Goal: Task Accomplishment & Management: Manage account settings

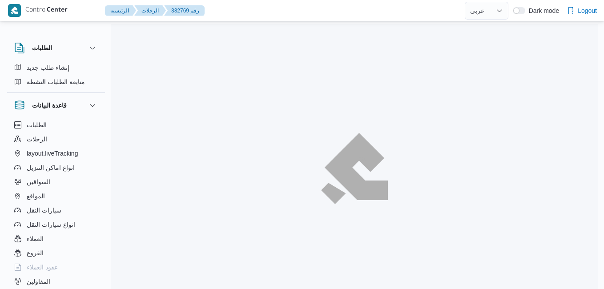
select select "ar"
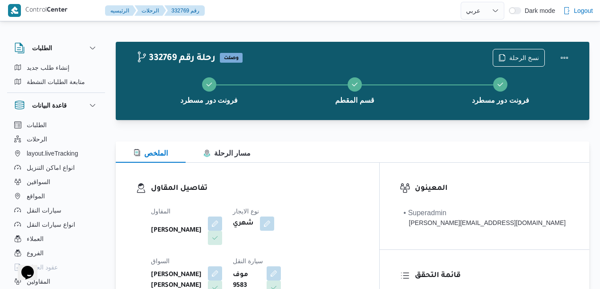
click at [348, 165] on div "تفاصيل المقاول المقاول محمد صلاح عبداللطيف الشريف نوع الايجار شهري السواق حماده…" at bounding box center [247, 265] width 263 height 205
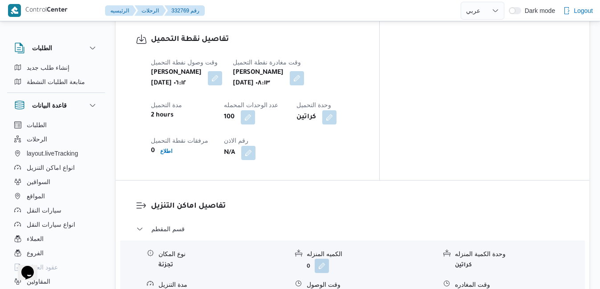
scroll to position [712, 0]
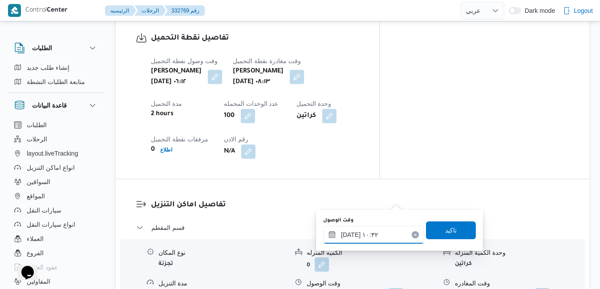
click at [364, 230] on div "٢٨/٠٨/٢٠٢٥ ١٠:٣٢" at bounding box center [373, 235] width 101 height 18
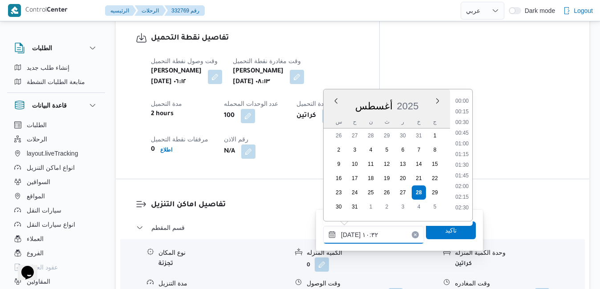
scroll to position [387, 0]
click at [463, 109] on li "09:15" at bounding box center [461, 109] width 20 height 9
type input "٢٨/٠٨/٢٠٢٥ ٠٩:١٥"
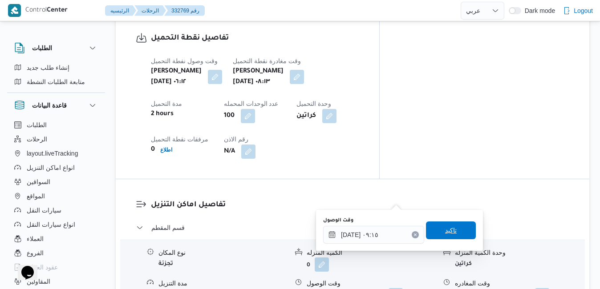
click at [430, 238] on span "تاكيد" at bounding box center [451, 231] width 50 height 18
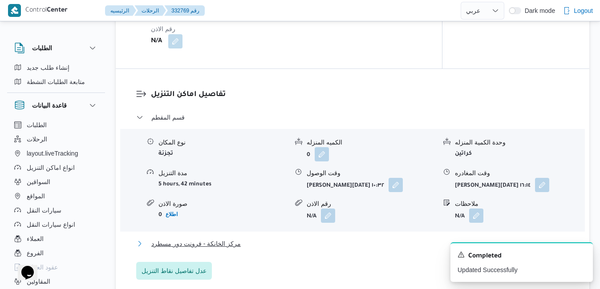
click at [378, 249] on button "مركز الخانكة - فرونت دور مسطرد" at bounding box center [352, 243] width 433 height 11
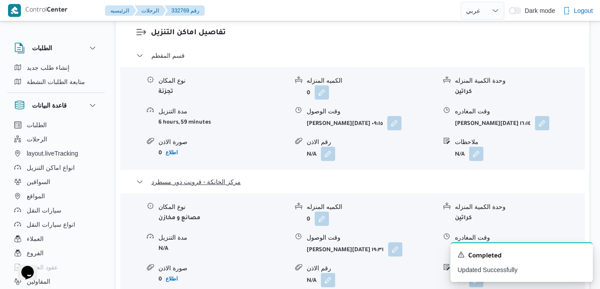
scroll to position [890, 0]
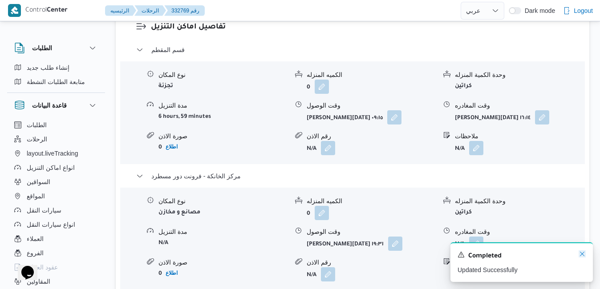
click at [581, 255] on icon "Dismiss toast" at bounding box center [581, 253] width 7 height 7
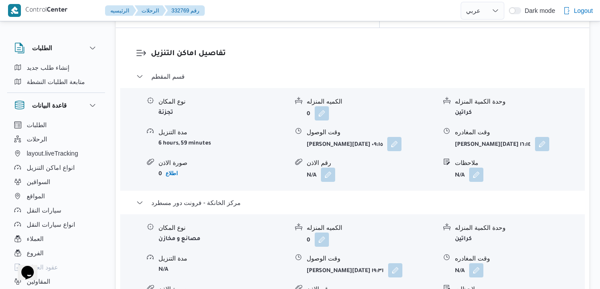
scroll to position [836, 0]
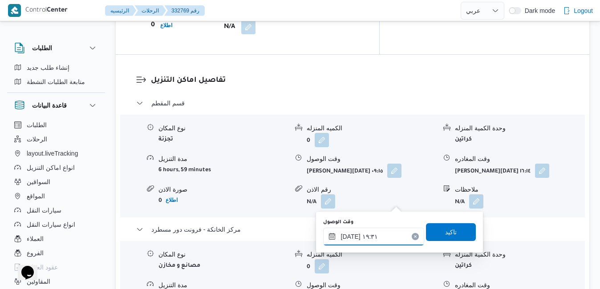
click at [355, 238] on input "٢٨/٠٨/٢٠٢٥ ١٩:٣١" at bounding box center [373, 237] width 101 height 18
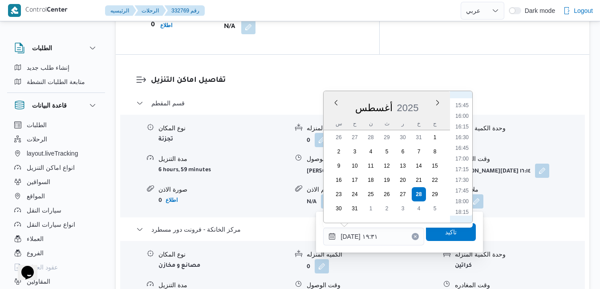
scroll to position [669, 0]
click at [462, 184] on li "17:30" at bounding box center [461, 181] width 20 height 9
type input "[DATE] ١٧:٣٠"
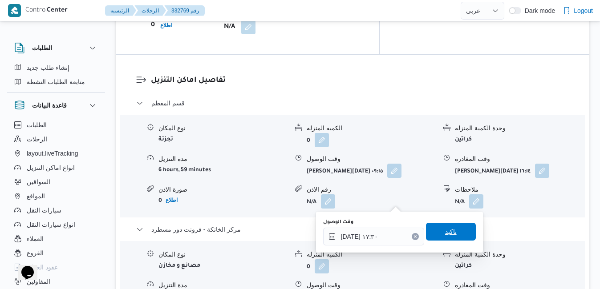
click at [445, 230] on span "تاكيد" at bounding box center [451, 231] width 12 height 11
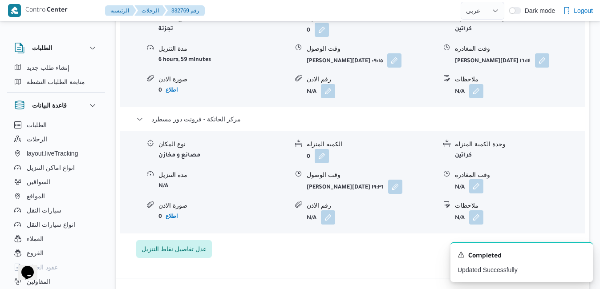
click at [474, 193] on button "button" at bounding box center [476, 186] width 14 height 14
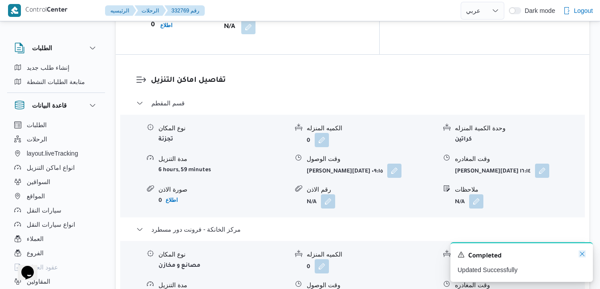
click at [582, 256] on icon "Dismiss toast" at bounding box center [581, 253] width 7 height 7
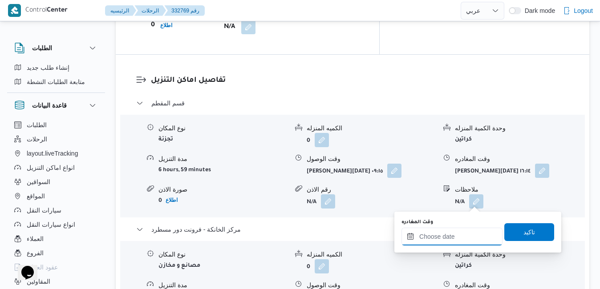
click at [441, 238] on input "وقت المغادره" at bounding box center [451, 237] width 101 height 18
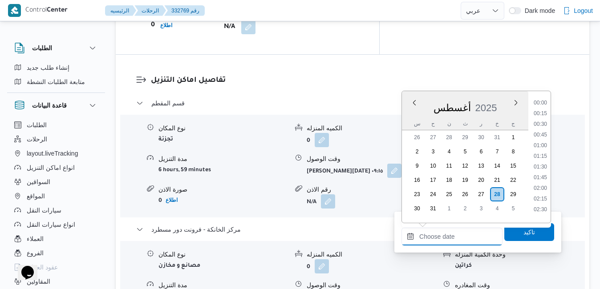
scroll to position [771, 0]
click at [500, 98] on div "أغسطس 2025" at bounding box center [465, 106] width 126 height 23
click at [538, 193] on li "17:45" at bounding box center [540, 192] width 20 height 9
type input "٢٨/٠٨/٢٠٢٥ ١٧:٤٥"
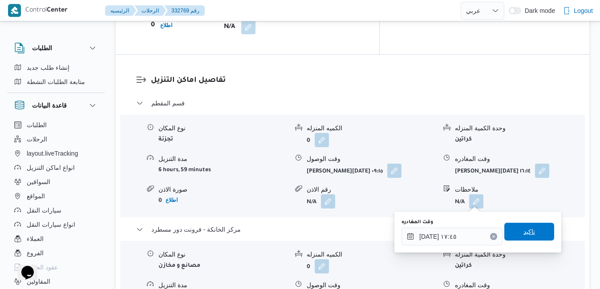
click at [523, 229] on span "تاكيد" at bounding box center [529, 231] width 12 height 11
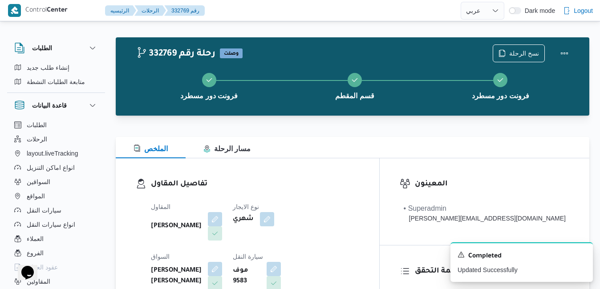
scroll to position [0, 0]
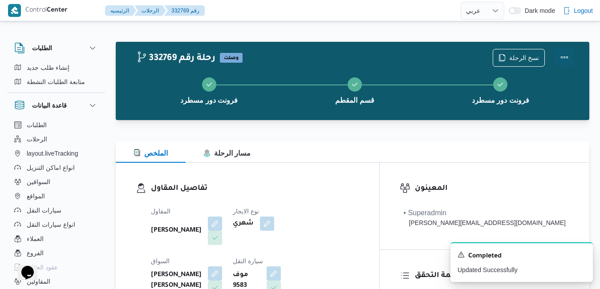
click at [564, 60] on button "Actions" at bounding box center [564, 57] width 18 height 18
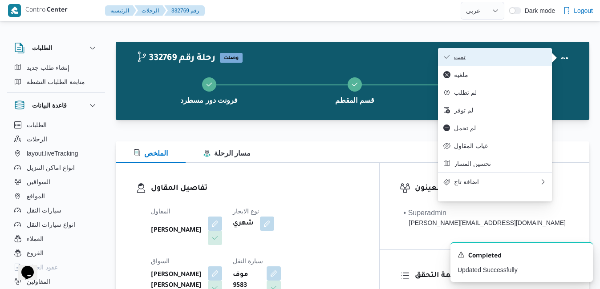
click at [514, 60] on span "تمت" at bounding box center [500, 56] width 93 height 7
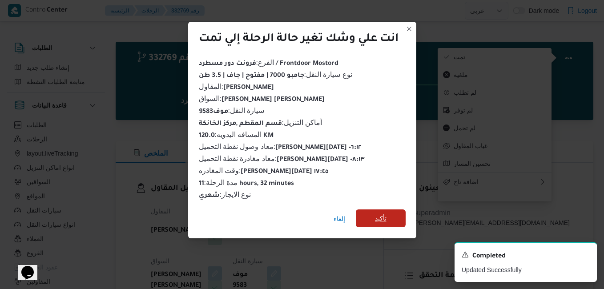
click at [387, 215] on span "تأكيد" at bounding box center [381, 218] width 12 height 11
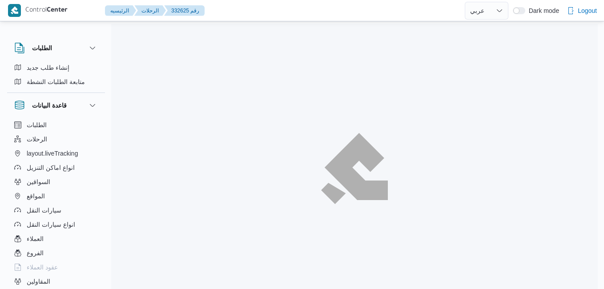
select select "ar"
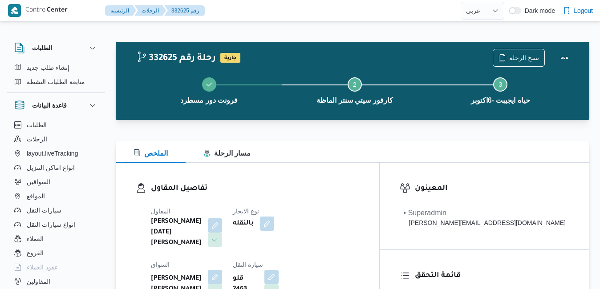
click at [338, 193] on h3 "تفاصيل المقاول" at bounding box center [255, 189] width 208 height 12
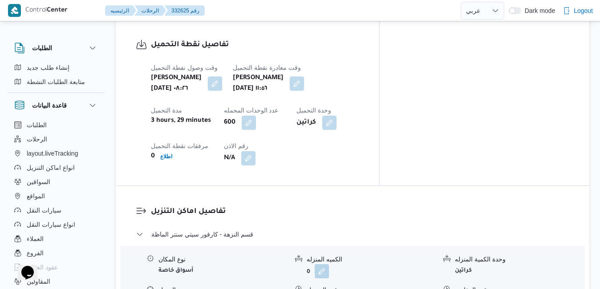
scroll to position [720, 0]
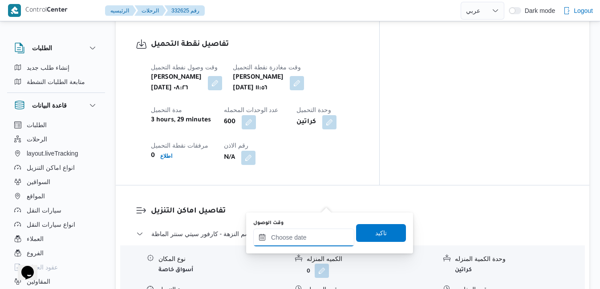
click at [285, 238] on input "وقت الوصول" at bounding box center [303, 238] width 101 height 18
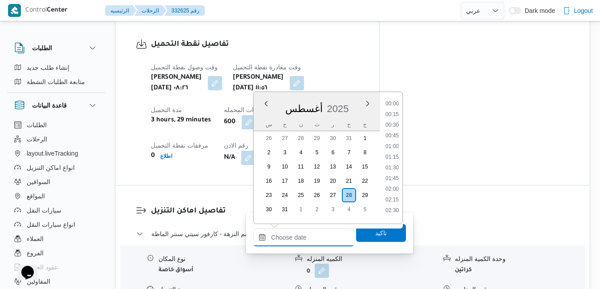
scroll to position [771, 0]
click at [350, 98] on div "أغسطس 2025" at bounding box center [317, 107] width 126 height 23
click at [387, 174] on li "12:30" at bounding box center [392, 174] width 20 height 9
type input "٢٨/٠٨/٢٠٢٥ ١٢:٣٠"
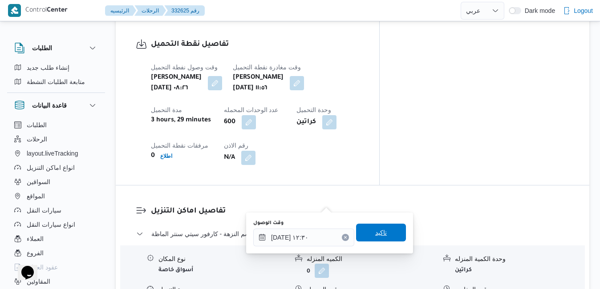
click at [375, 235] on span "تاكيد" at bounding box center [381, 232] width 12 height 11
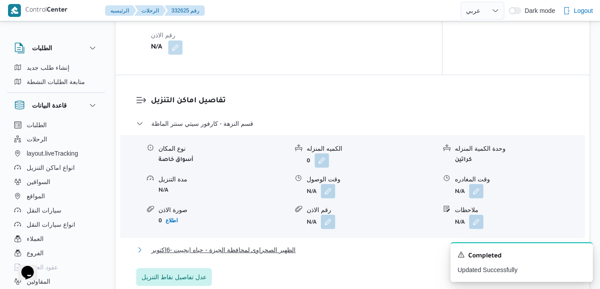
click at [327, 255] on button "الظهير الصحراوى لمحافظة الجيزة - حياه ايجيبت -6اكتوبر" at bounding box center [352, 250] width 433 height 11
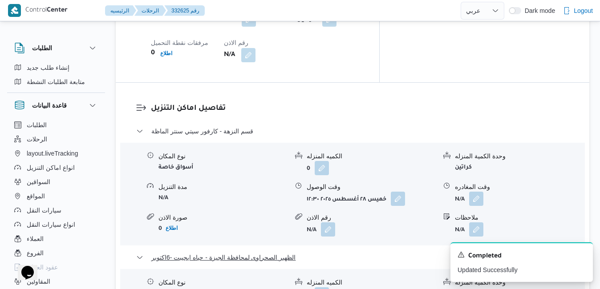
scroll to position [898, 0]
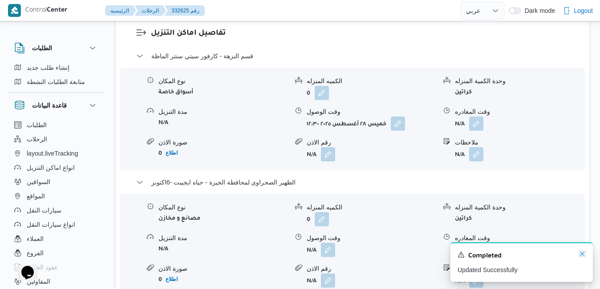
click at [581, 254] on icon "Dismiss toast" at bounding box center [581, 253] width 7 height 7
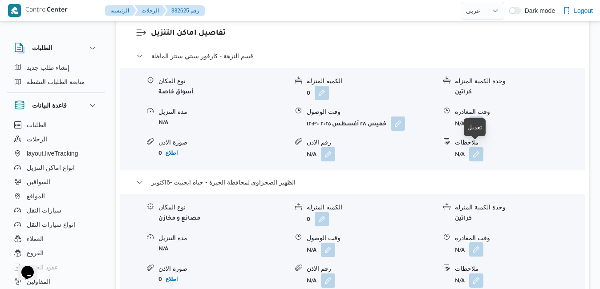
click at [481, 242] on button "button" at bounding box center [476, 249] width 14 height 14
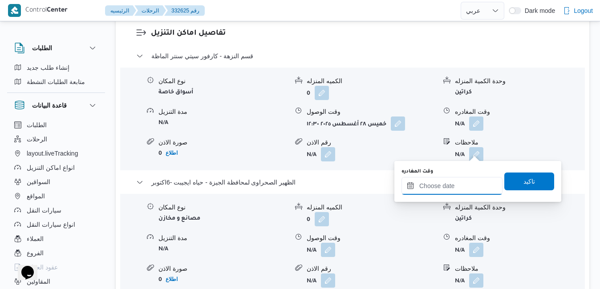
click at [453, 182] on input "وقت المغادره" at bounding box center [451, 186] width 101 height 18
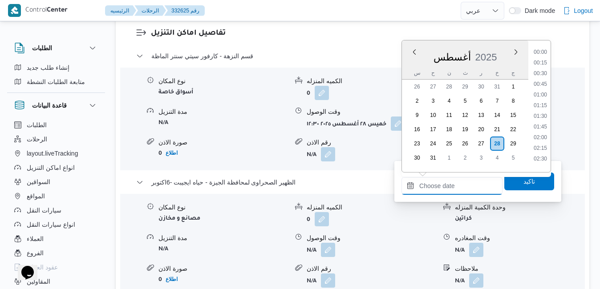
scroll to position [771, 0]
click at [500, 48] on div "أغسطس 2025" at bounding box center [465, 55] width 126 height 23
click at [540, 79] on li "18:45" at bounding box center [540, 81] width 20 height 9
type input "[DATE] ١٨:٤٥"
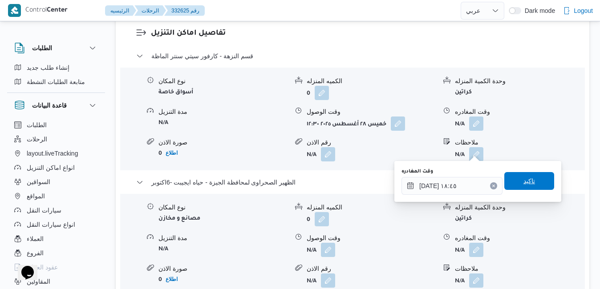
click at [523, 180] on span "تاكيد" at bounding box center [529, 181] width 12 height 11
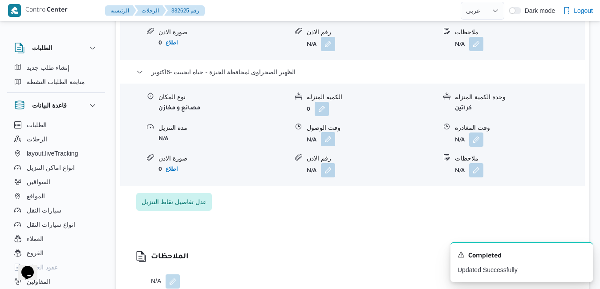
click at [326, 146] on button "button" at bounding box center [328, 139] width 14 height 14
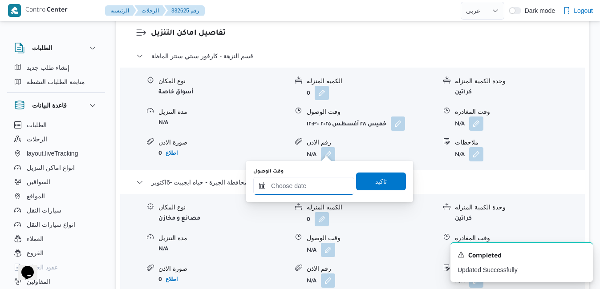
click at [305, 182] on input "وقت الوصول" at bounding box center [303, 186] width 101 height 18
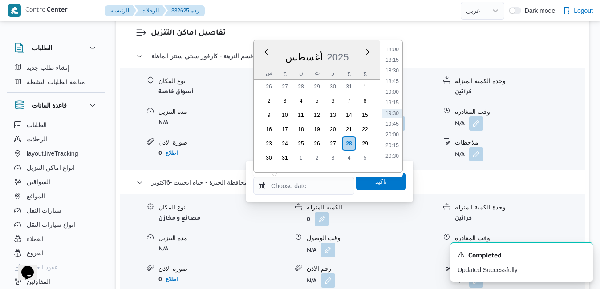
click at [350, 48] on div "أغسطس 2025" at bounding box center [317, 55] width 126 height 23
click at [393, 73] on li "18:30" at bounding box center [392, 70] width 20 height 9
type input "٢٨/٠٨/٢٠٢٥ ١٨:٣٠"
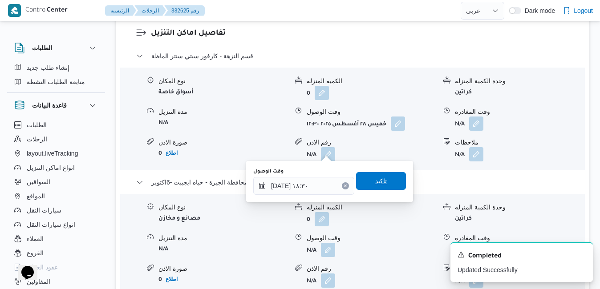
click at [365, 181] on span "تاكيد" at bounding box center [381, 181] width 50 height 18
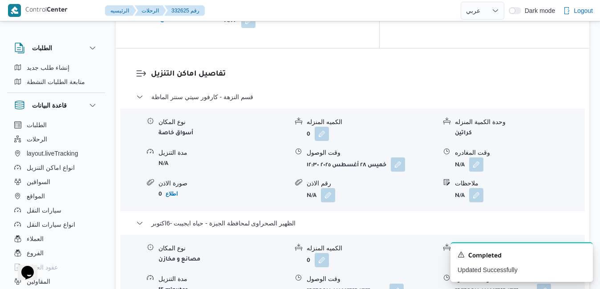
scroll to position [844, 0]
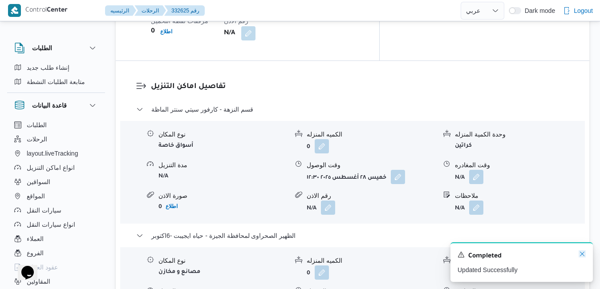
click at [583, 254] on icon "Dismiss toast" at bounding box center [581, 253] width 7 height 7
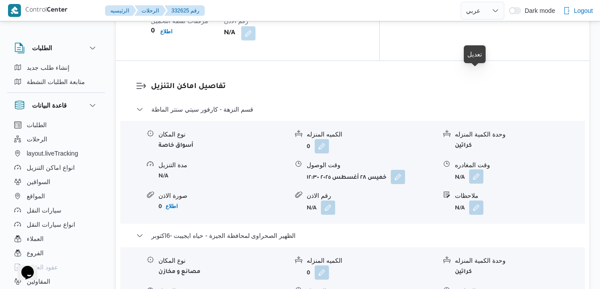
click at [478, 169] on button "button" at bounding box center [476, 176] width 14 height 14
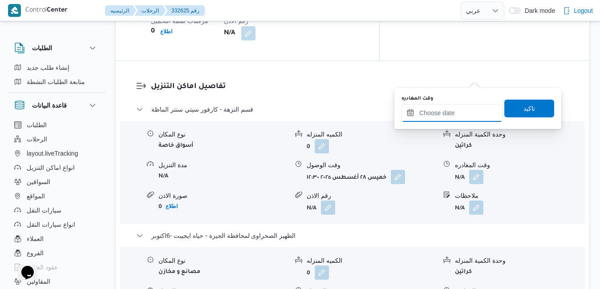
click at [441, 117] on input "وقت المغادره" at bounding box center [451, 113] width 101 height 18
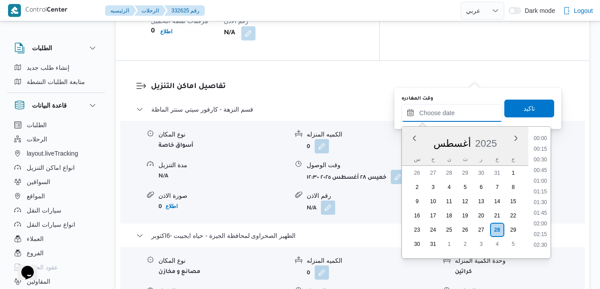
scroll to position [771, 0]
click at [408, 152] on div "أغسطس 2025" at bounding box center [465, 141] width 126 height 23
click at [544, 137] on li "18:00" at bounding box center [540, 135] width 20 height 9
type input "٢٨/٠٨/٢٠٢٥ ١٨:٠٠"
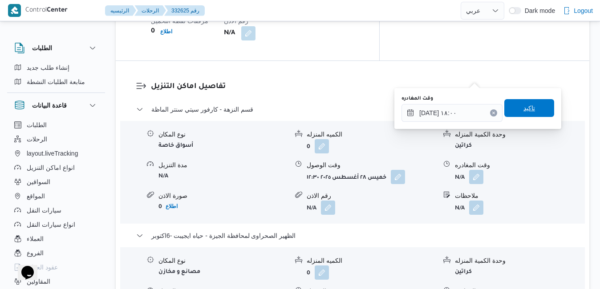
click at [524, 111] on span "تاكيد" at bounding box center [529, 108] width 12 height 11
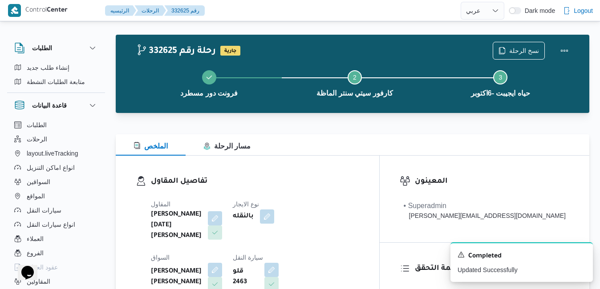
scroll to position [0, 0]
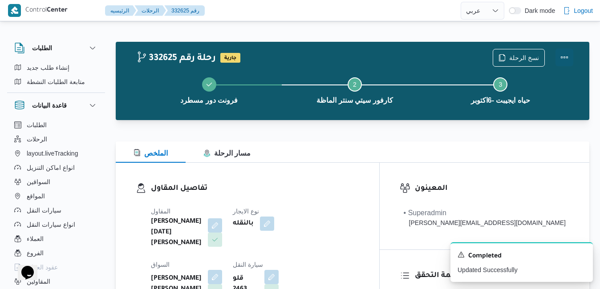
click at [561, 56] on button "Actions" at bounding box center [564, 57] width 18 height 18
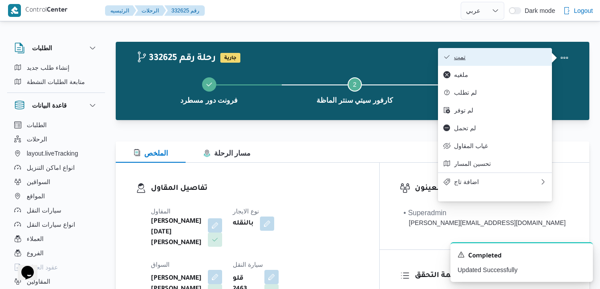
click at [518, 58] on span "تمت" at bounding box center [500, 56] width 93 height 7
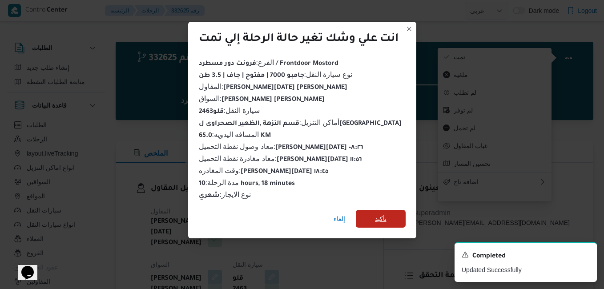
click at [379, 214] on span "تأكيد" at bounding box center [381, 219] width 12 height 11
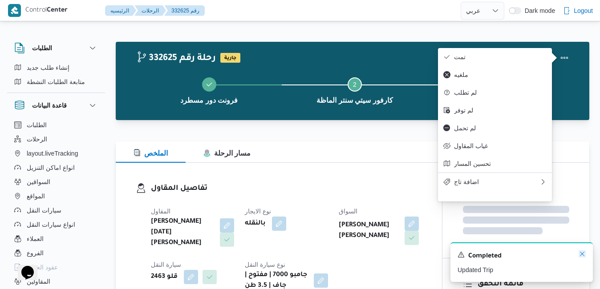
click at [582, 256] on icon "Dismiss toast" at bounding box center [581, 253] width 7 height 7
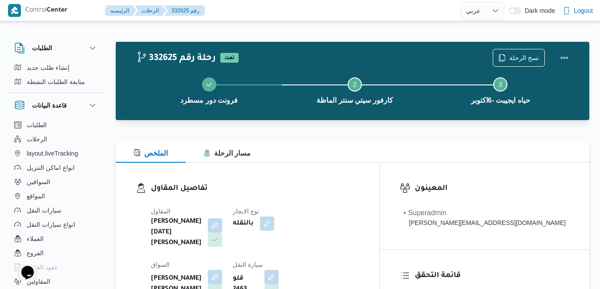
click at [379, 174] on div "تفاصيل المقاول المقاول ابراهيم رمضان ابراهيم عثمان ابوباشا نوع الايجار بالنقله …" at bounding box center [247, 267] width 263 height 209
click at [359, 185] on h3 "تفاصيل المقاول" at bounding box center [255, 189] width 208 height 12
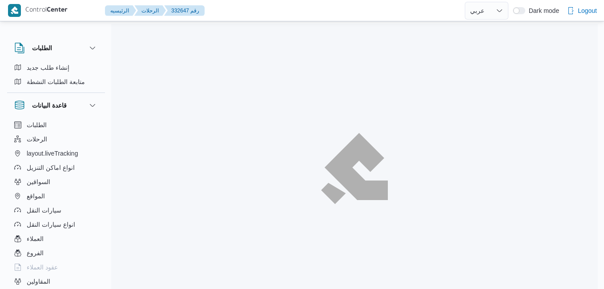
select select "ar"
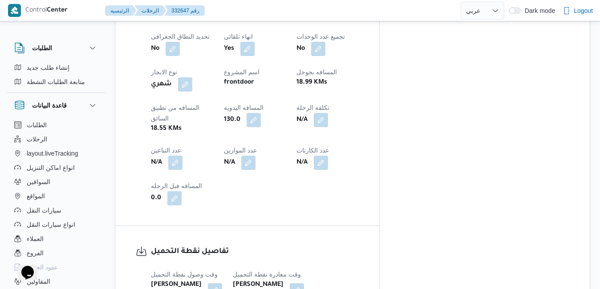
scroll to position [516, 0]
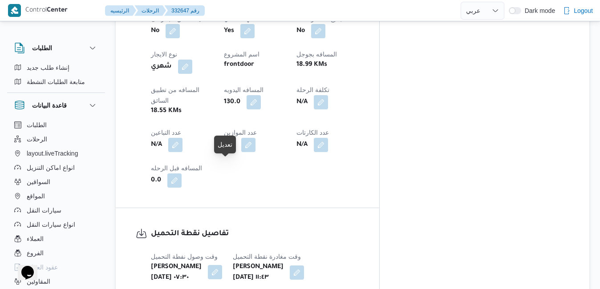
click at [222, 265] on button "button" at bounding box center [215, 272] width 14 height 14
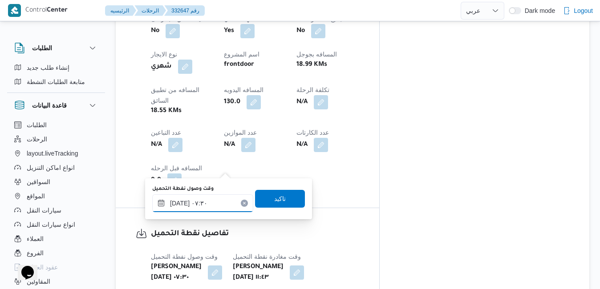
click at [185, 208] on input "٢٨/٠٨/٢٠٢٥ ٠٧:٣٠" at bounding box center [202, 203] width 101 height 18
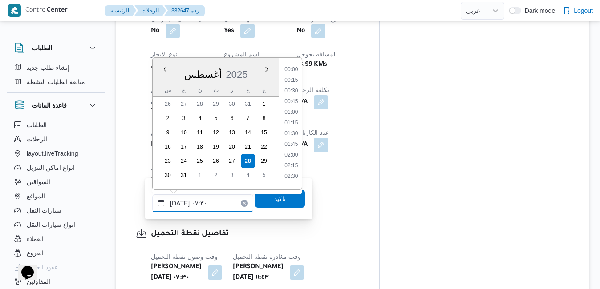
scroll to position [259, 0]
click at [295, 109] on li "07:00" at bounding box center [291, 109] width 20 height 9
type input "٢٨/٠٨/٢٠٢٥ ٠٧:٠٠"
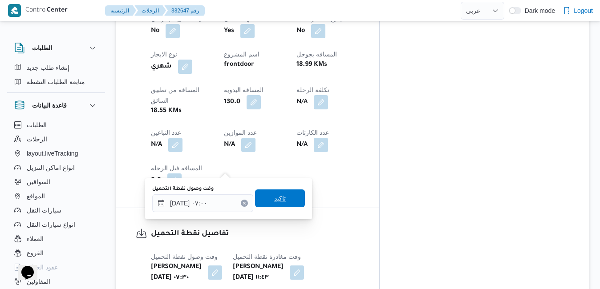
click at [274, 201] on span "تاكيد" at bounding box center [280, 198] width 12 height 11
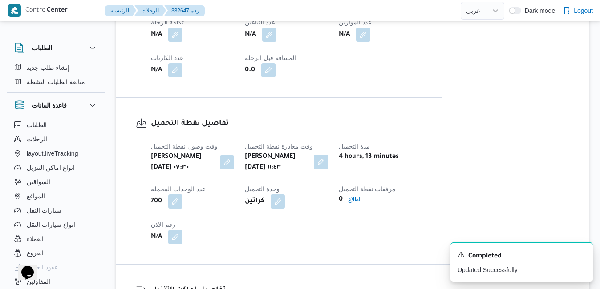
click at [325, 157] on button "button" at bounding box center [321, 162] width 14 height 14
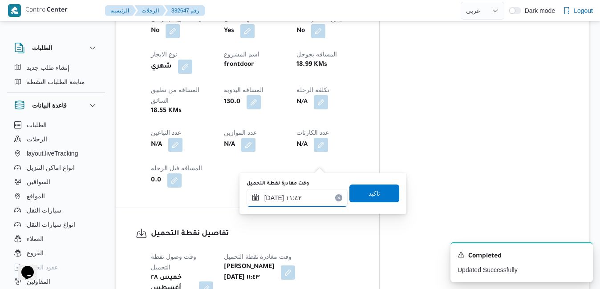
click at [288, 203] on input "٢٨/٠٨/٢٠٢٥ ١١:٤٣" at bounding box center [296, 198] width 101 height 18
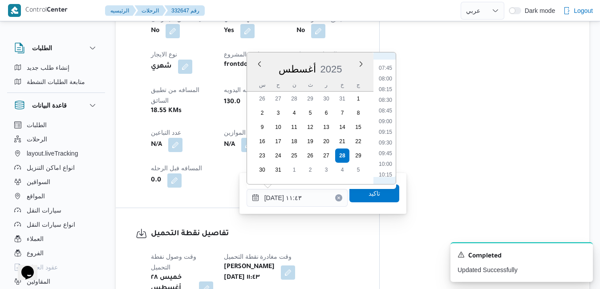
scroll to position [224, 0]
click at [383, 162] on li "07:30" at bounding box center [385, 160] width 20 height 9
type input "٢٨/٠٨/٢٠٢٥ ٠٧:٣٠"
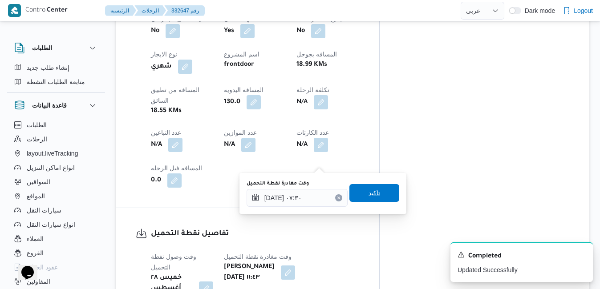
click at [368, 195] on span "تاكيد" at bounding box center [374, 193] width 12 height 11
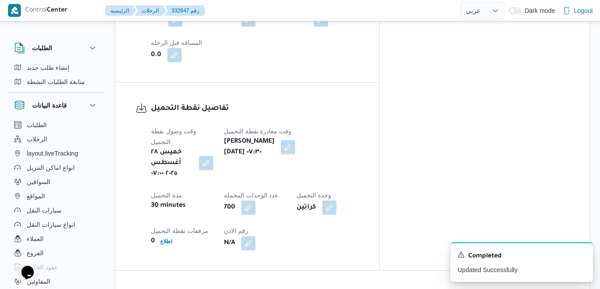
scroll to position [712, 0]
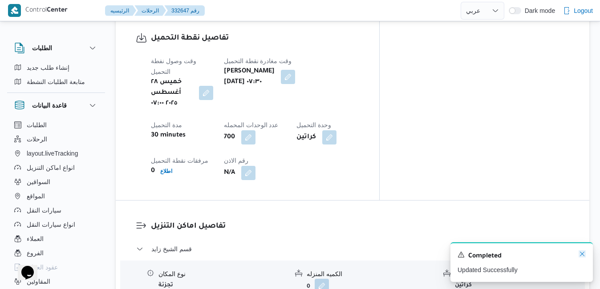
click at [580, 254] on icon "Dismiss toast" at bounding box center [581, 253] width 7 height 7
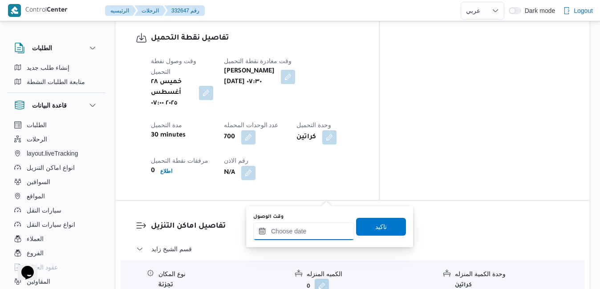
click at [301, 233] on input "وقت الوصول" at bounding box center [303, 231] width 101 height 18
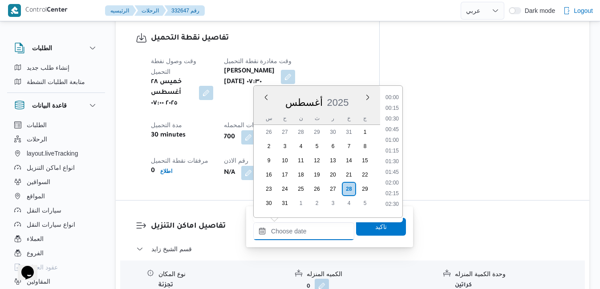
scroll to position [771, 0]
click at [351, 94] on div "أغسطس 2025" at bounding box center [317, 100] width 126 height 23
click at [402, 110] on ul "00:00 00:15 00:30 00:45 01:00 01:15 01:30 01:45 02:00 02:15 02:30 02:45 03:00 0…" at bounding box center [392, 151] width 20 height 117
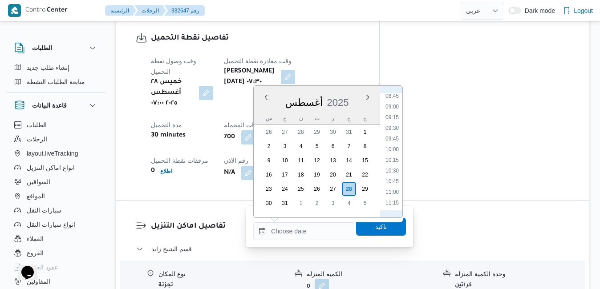
scroll to position [360, 0]
click at [393, 105] on ul "00:00 00:15 00:30 00:45 01:00 01:15 01:30 01:45 02:00 02:15 02:30 02:45 03:00 0…" at bounding box center [392, 151] width 20 height 117
click at [392, 101] on li "08:30" at bounding box center [392, 100] width 20 height 9
type input "٢٨/٠٨/٢٠٢٥ ٠٨:٣٠"
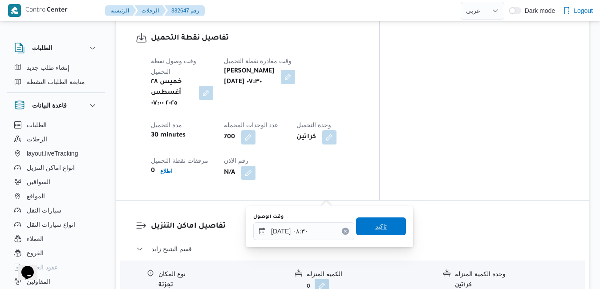
click at [364, 224] on span "تاكيد" at bounding box center [381, 227] width 50 height 18
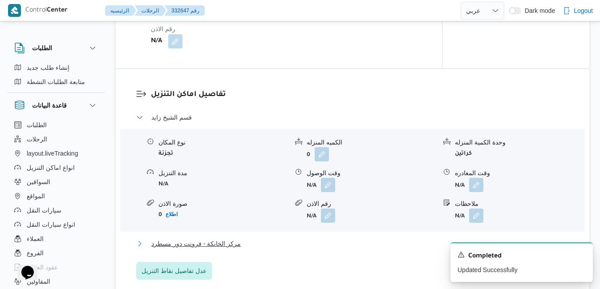
click at [328, 249] on button "مركز الخانكة - فرونت دور مسطرد" at bounding box center [352, 243] width 433 height 11
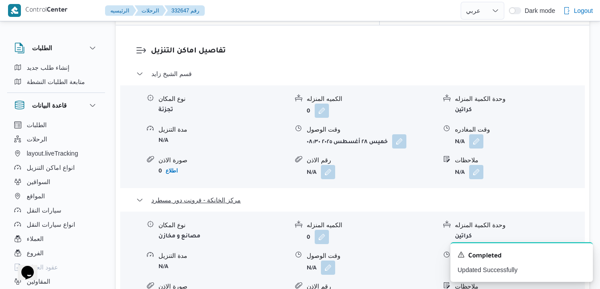
scroll to position [890, 0]
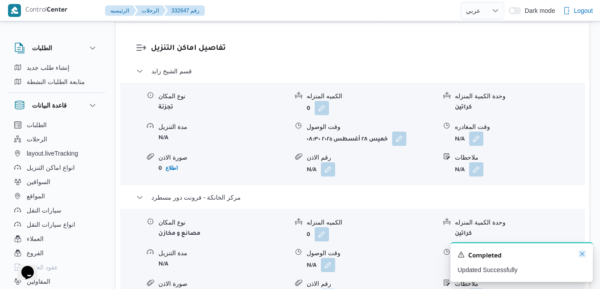
click at [582, 255] on icon "Dismiss toast" at bounding box center [581, 253] width 7 height 7
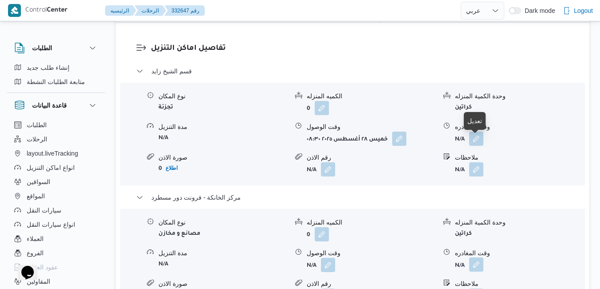
click at [474, 258] on button "button" at bounding box center [476, 265] width 14 height 14
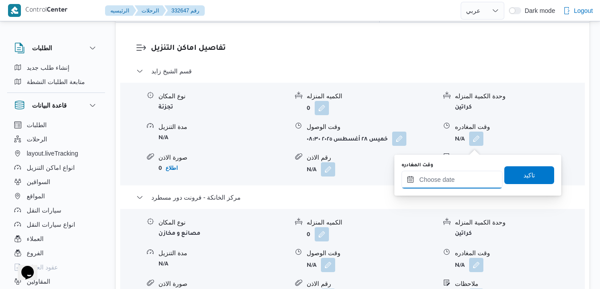
click at [444, 180] on input "وقت المغادره" at bounding box center [451, 180] width 101 height 18
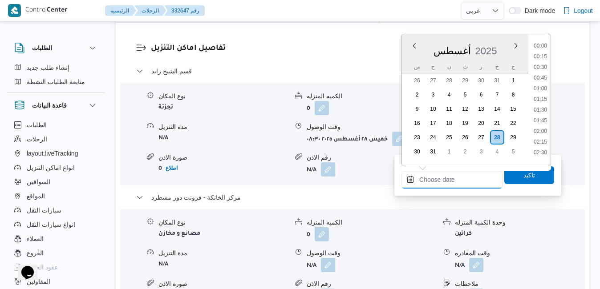
scroll to position [771, 0]
click at [498, 43] on div "أغسطس 2025" at bounding box center [465, 49] width 126 height 23
click at [545, 65] on li "18:30" at bounding box center [540, 64] width 20 height 9
type input "٢٨/٠٨/٢٠٢٥ ١٨:٣٠"
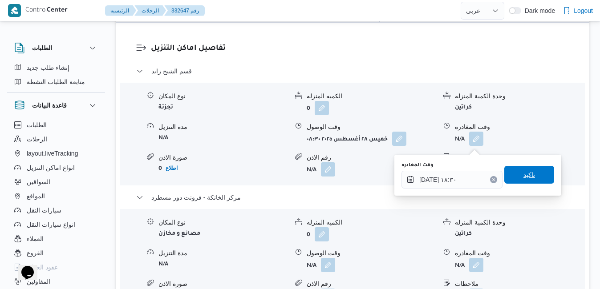
click at [528, 169] on span "تاكيد" at bounding box center [529, 175] width 50 height 18
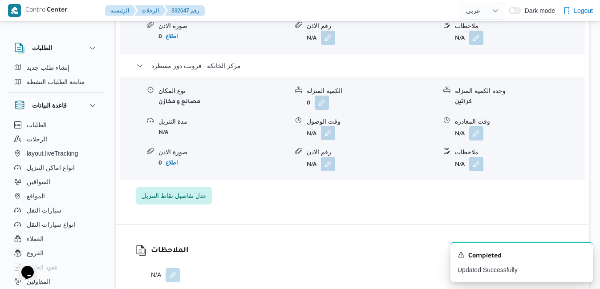
click at [331, 140] on button "button" at bounding box center [328, 133] width 14 height 14
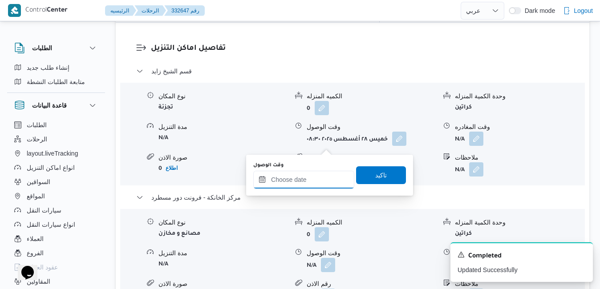
click at [298, 180] on input "وقت الوصول" at bounding box center [303, 180] width 101 height 18
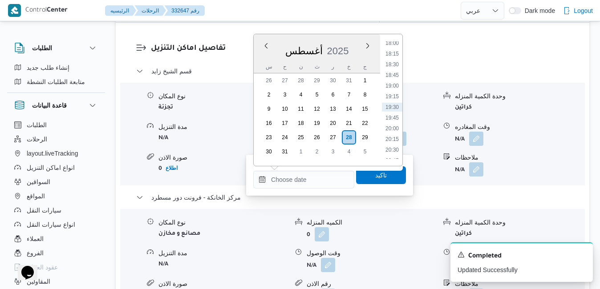
click at [354, 42] on div "أغسطس 2025" at bounding box center [317, 49] width 126 height 23
click at [392, 53] on li "18:15" at bounding box center [392, 53] width 20 height 9
type input "٢٨/٠٨/٢٠٢٥ ١٨:١٥"
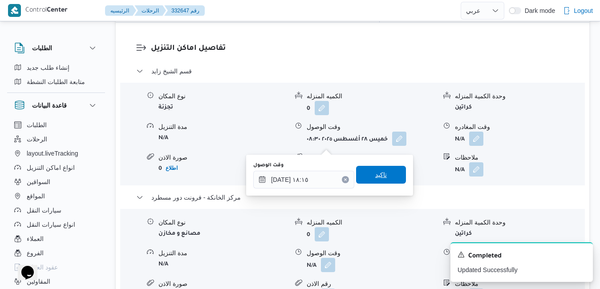
click at [366, 176] on span "تاكيد" at bounding box center [381, 175] width 50 height 18
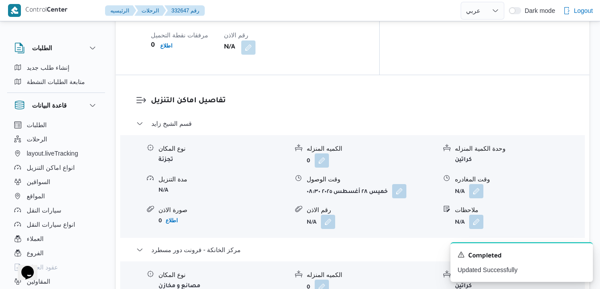
scroll to position [818, 0]
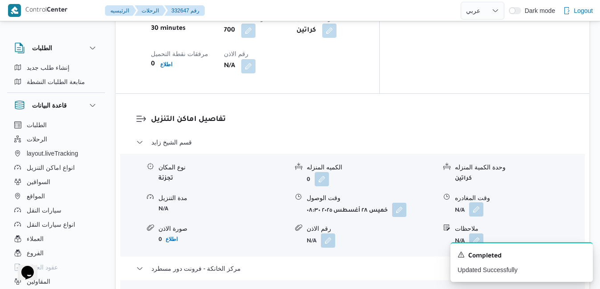
click at [478, 202] on button "button" at bounding box center [476, 209] width 14 height 14
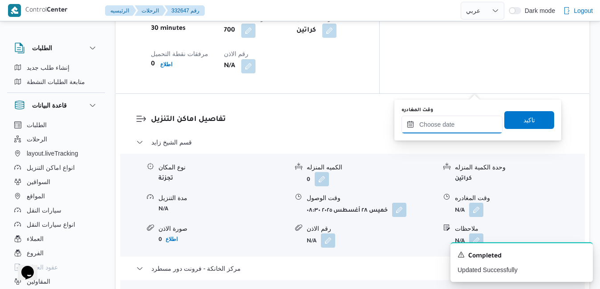
click at [453, 126] on input "وقت المغادره" at bounding box center [451, 125] width 101 height 18
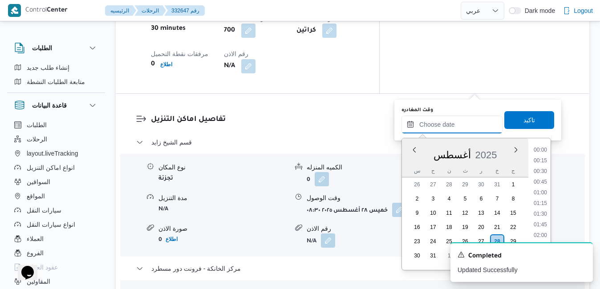
scroll to position [771, 0]
click at [406, 164] on div "أغسطس 2025" at bounding box center [465, 153] width 126 height 23
click at [549, 160] on li "18:15" at bounding box center [540, 157] width 20 height 9
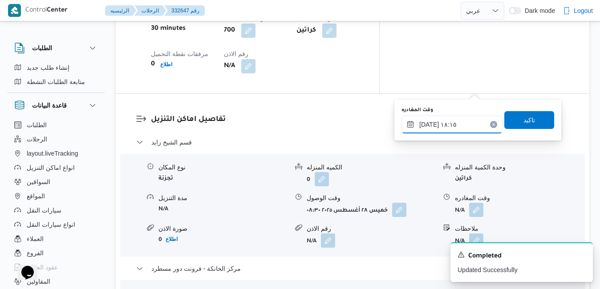
click at [469, 127] on input "٢٨/٠٨/٢٠٢٥ ١٨:١٥" at bounding box center [451, 125] width 101 height 18
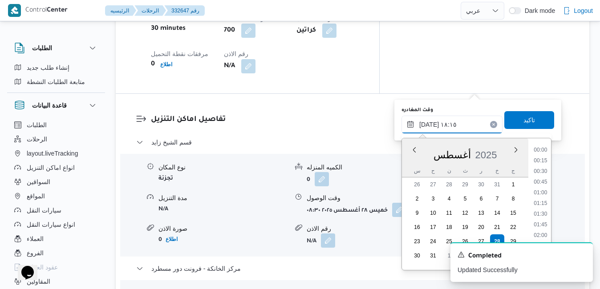
scroll to position [718, 0]
click at [543, 168] on li "17:15" at bounding box center [540, 168] width 20 height 9
type input "٢٨/٠٨/٢٠٢٥ ١٧:١٥"
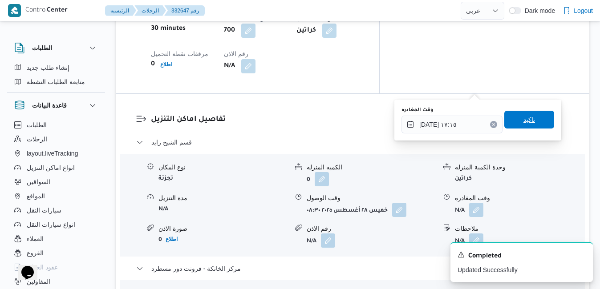
click at [534, 120] on span "تاكيد" at bounding box center [529, 120] width 50 height 18
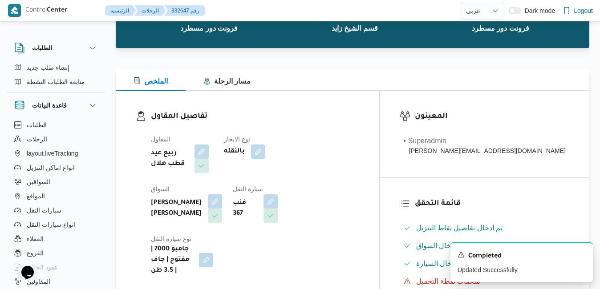
scroll to position [0, 0]
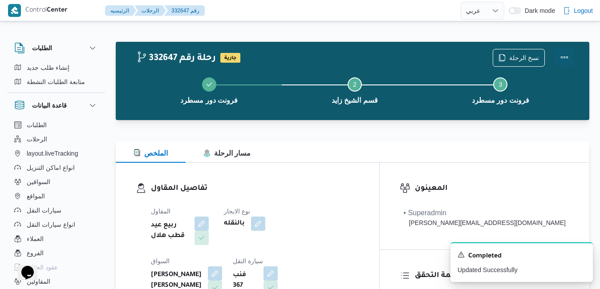
click at [560, 59] on button "Actions" at bounding box center [564, 57] width 18 height 18
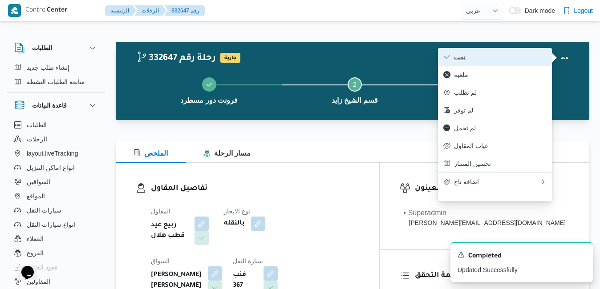
click at [512, 60] on span "تمت" at bounding box center [500, 56] width 93 height 7
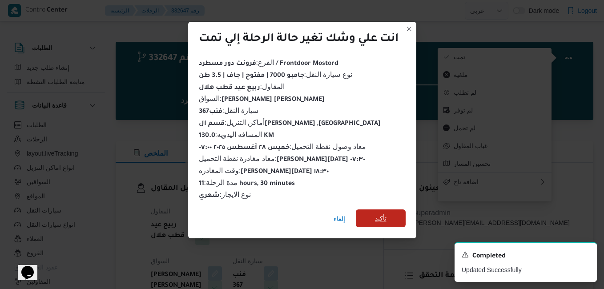
click at [383, 216] on span "تأكيد" at bounding box center [381, 218] width 12 height 11
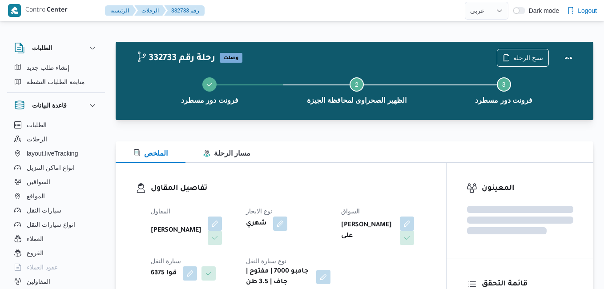
select select "ar"
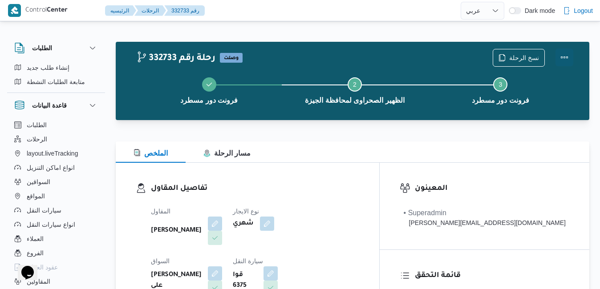
click at [565, 57] on button "Actions" at bounding box center [564, 57] width 18 height 18
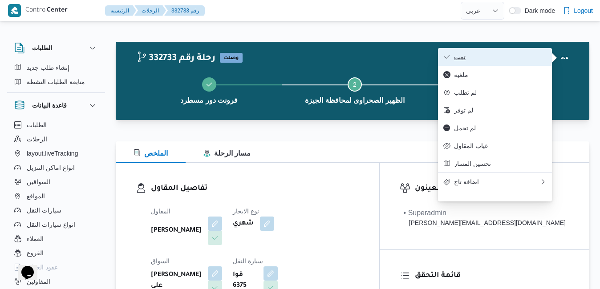
click at [509, 58] on span "تمت" at bounding box center [500, 56] width 93 height 7
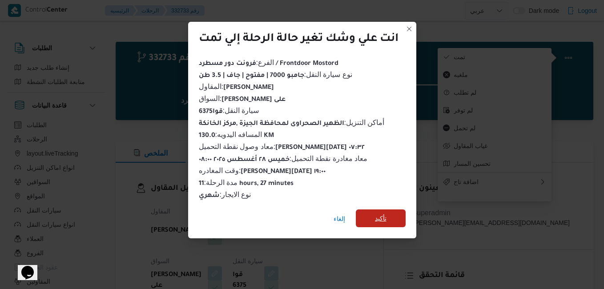
click at [388, 218] on span "تأكيد" at bounding box center [381, 218] width 50 height 18
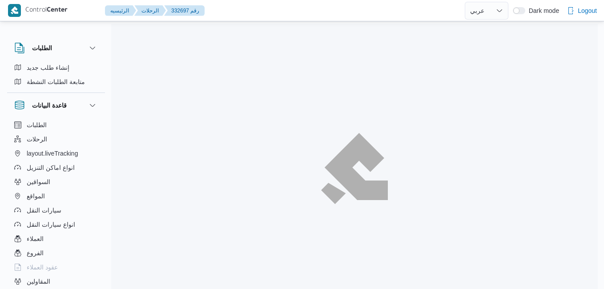
select select "ar"
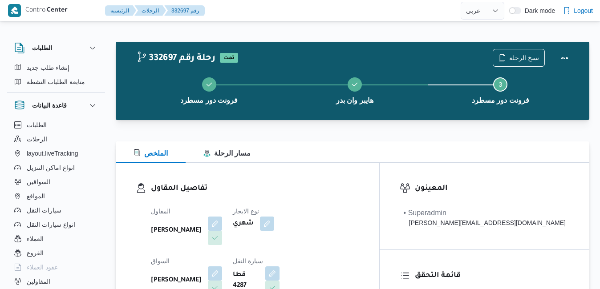
click at [351, 141] on div "الملخص مسار الرحلة" at bounding box center [352, 151] width 473 height 21
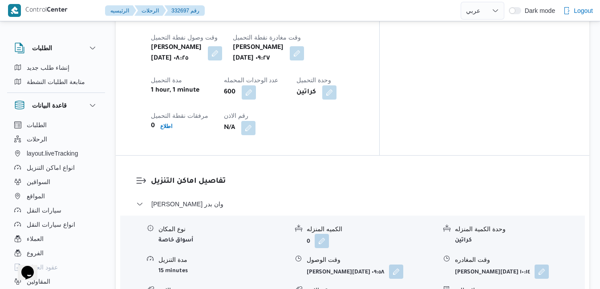
scroll to position [801, 0]
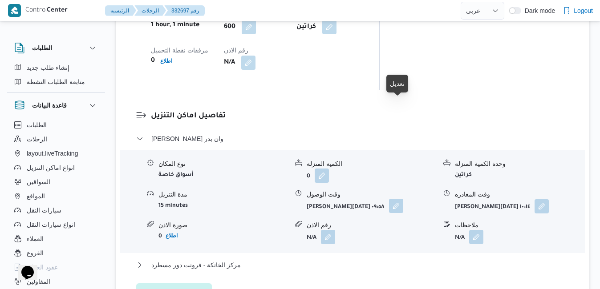
click at [395, 199] on button "button" at bounding box center [396, 206] width 14 height 14
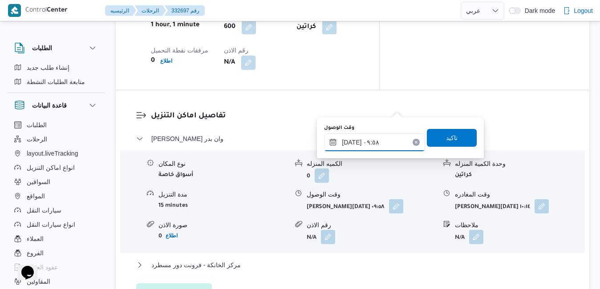
click at [355, 141] on input "[DATE] ٠٩:٥٨" at bounding box center [374, 142] width 101 height 18
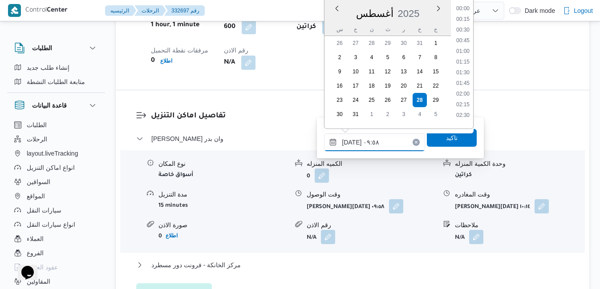
scroll to position [355, 0]
click at [466, 100] on li "10:30" at bounding box center [462, 101] width 20 height 9
type input "[DATE] ١٠:٣٠"
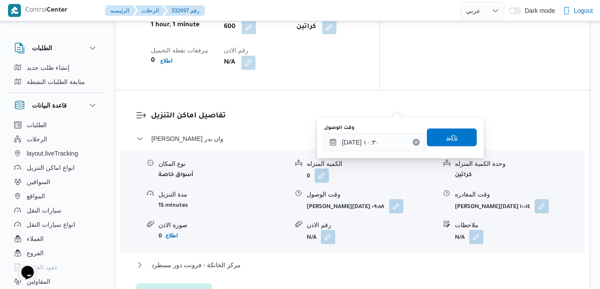
click at [452, 137] on span "تاكيد" at bounding box center [452, 138] width 50 height 18
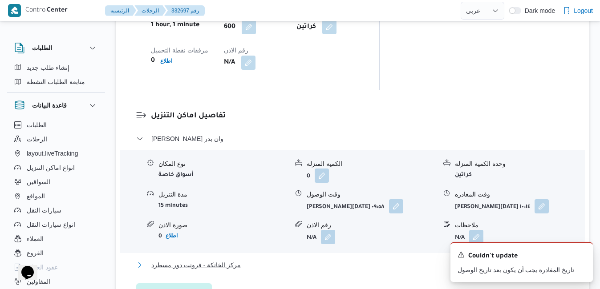
click at [400, 260] on button "مركز الخانكة - فرونت دور مسطرد" at bounding box center [352, 265] width 433 height 11
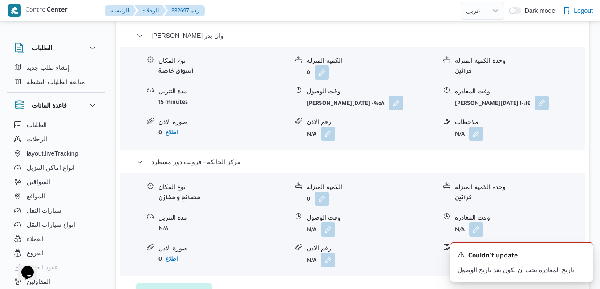
scroll to position [907, 0]
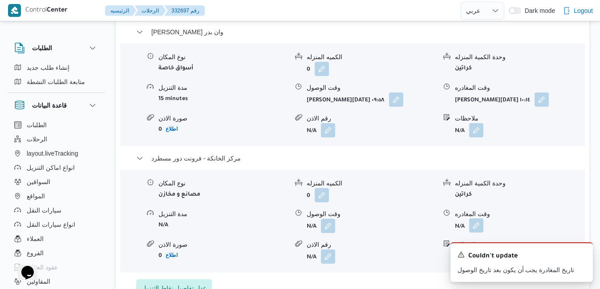
click at [475, 218] on button "button" at bounding box center [476, 225] width 14 height 14
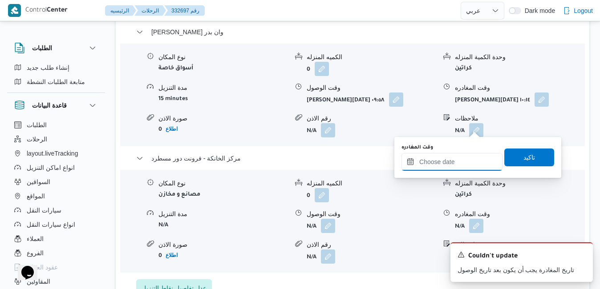
click at [444, 165] on input "وقت المغادره" at bounding box center [451, 162] width 101 height 18
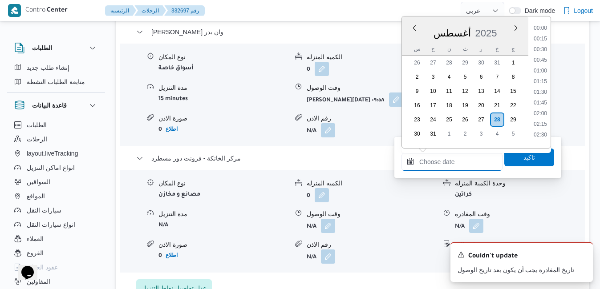
scroll to position [793, 0]
click at [504, 24] on div "أغسطس 2025" at bounding box center [465, 31] width 126 height 23
click at [541, 136] on li "18:45" at bounding box center [540, 138] width 20 height 9
type input "٢٨/٠٨/٢٠٢٥ ١٨:٤٥"
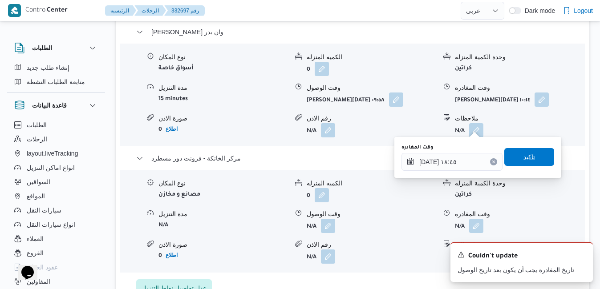
click at [523, 158] on span "تاكيد" at bounding box center [529, 157] width 12 height 11
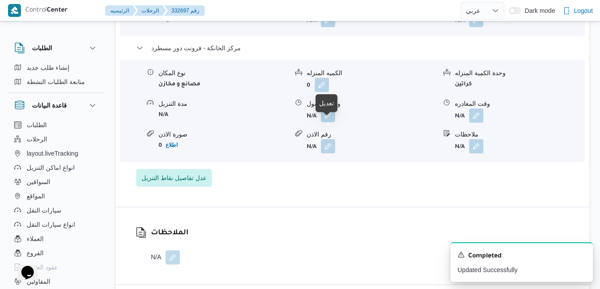
click at [333, 122] on button "button" at bounding box center [328, 115] width 14 height 14
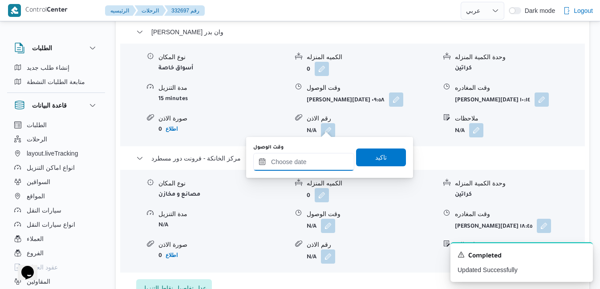
click at [312, 156] on div at bounding box center [303, 162] width 101 height 18
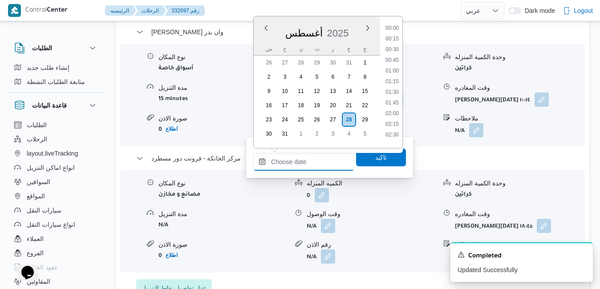
scroll to position [793, 0]
click at [351, 26] on div "أغسطس 2025" at bounding box center [317, 31] width 126 height 23
click at [393, 27] on li "18:30" at bounding box center [392, 25] width 20 height 9
type input "٢٨/٠٨/٢٠٢٥ ١٨:٣٠"
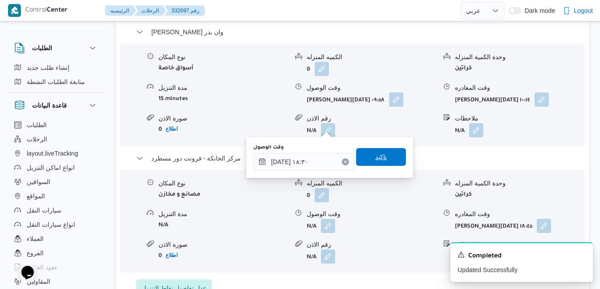
click at [375, 153] on span "تاكيد" at bounding box center [381, 157] width 12 height 11
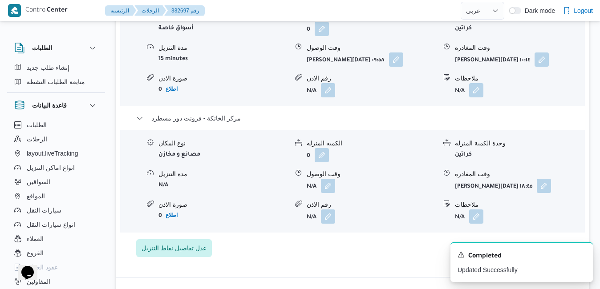
scroll to position [836, 0]
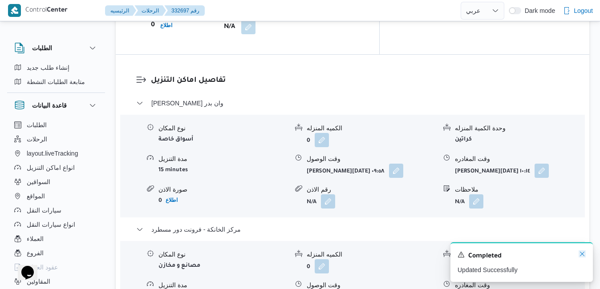
click at [582, 254] on icon "Dismiss toast" at bounding box center [581, 253] width 7 height 7
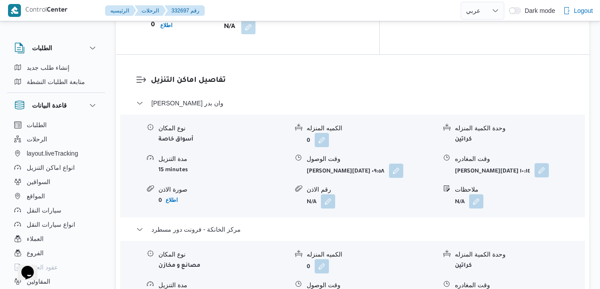
click at [543, 163] on button "button" at bounding box center [541, 170] width 14 height 14
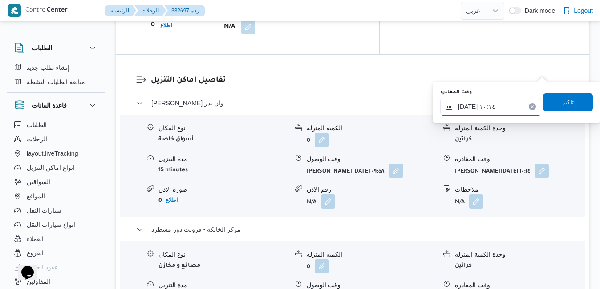
click at [507, 109] on input "٢٨/٠٨/٢٠٢٥ ١٠:١٤" at bounding box center [490, 107] width 101 height 18
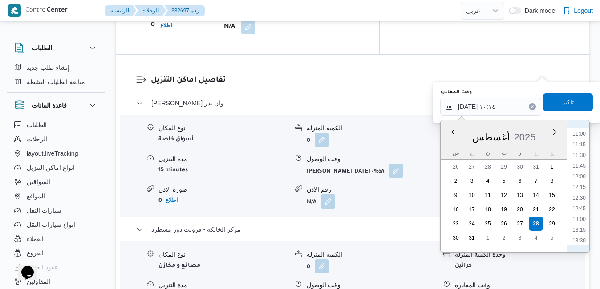
scroll to position [468, 0]
click at [593, 212] on div "332697 رحلة رقم تمت نسخ الرحلة فرونت دور مسطرد هايبر وان بدر Step 3 is incomple…" at bounding box center [295, 251] width 600 height 2128
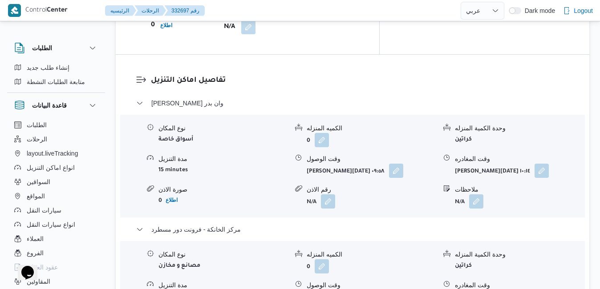
click at [593, 212] on div "332697 رحلة رقم تمت نسخ الرحلة فرونت دور مسطرد هايبر وان بدر Step 3 is incomple…" at bounding box center [295, 251] width 600 height 2128
click at [545, 163] on button "button" at bounding box center [541, 170] width 14 height 14
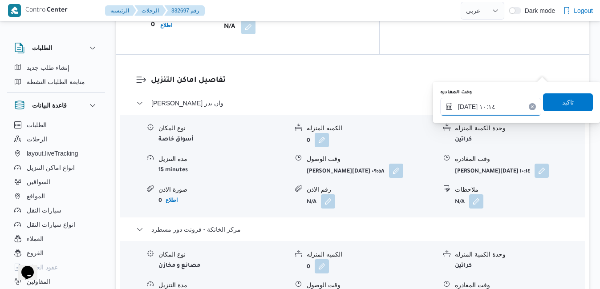
click at [512, 107] on input "٢٨/٠٨/٢٠٢٥ ١٠:١٤" at bounding box center [490, 107] width 101 height 18
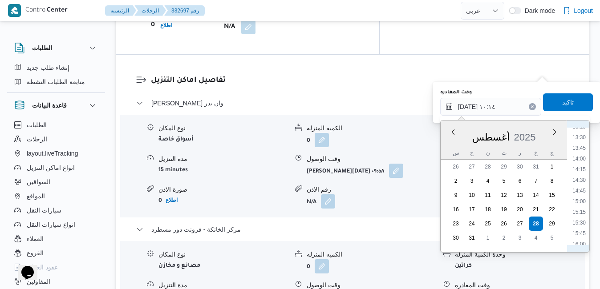
scroll to position [674, 0]
click at [583, 208] on li "17:30" at bounding box center [578, 205] width 20 height 9
type input "٢٨/٠٨/٢٠٢٥ ١٧:٣٠"
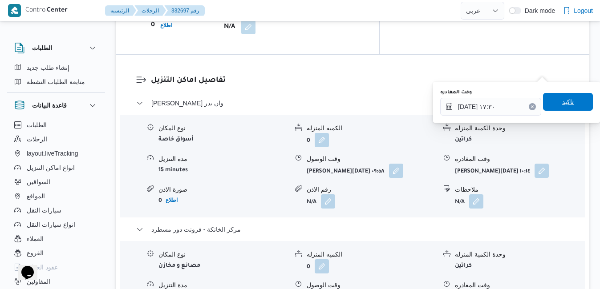
click at [562, 103] on span "تاكيد" at bounding box center [568, 102] width 12 height 11
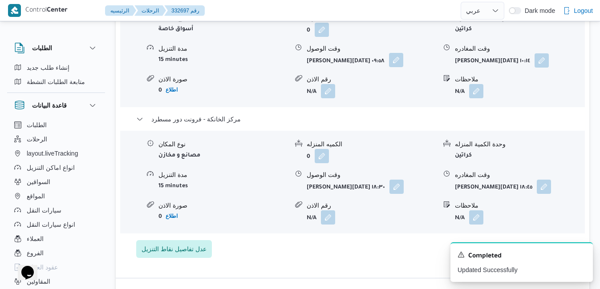
click at [399, 67] on button "button" at bounding box center [396, 60] width 14 height 14
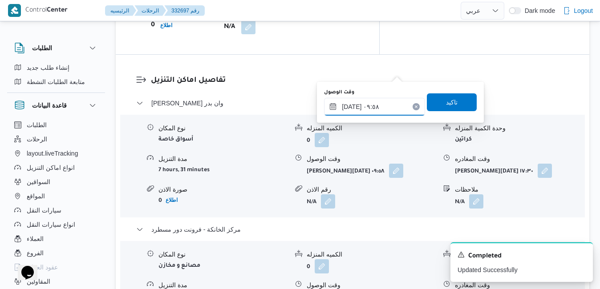
click at [383, 102] on input "٢٨/٠٨/٢٠٢٥ ٠٩:٥٨" at bounding box center [374, 107] width 101 height 18
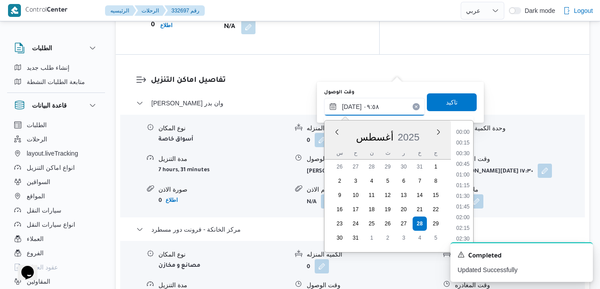
scroll to position [355, 0]
click at [462, 224] on li "10:30" at bounding box center [462, 225] width 20 height 9
type input "[DATE] ١٠:٣٠"
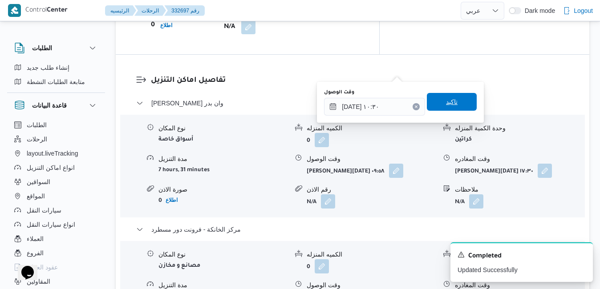
click at [448, 103] on span "تاكيد" at bounding box center [452, 102] width 12 height 11
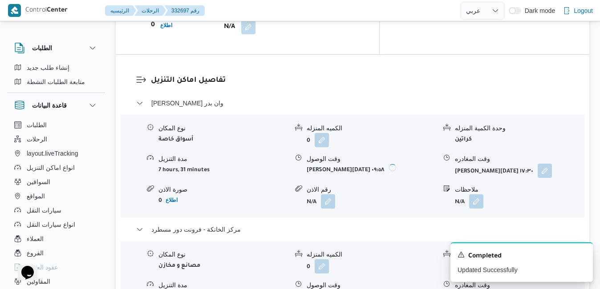
click at [448, 185] on div at bounding box center [446, 197] width 7 height 24
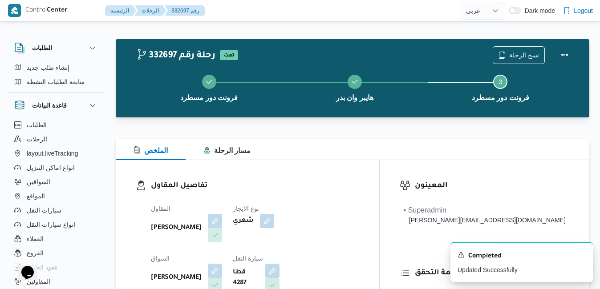
scroll to position [0, 0]
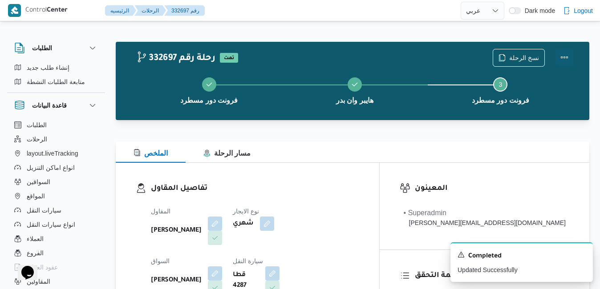
click at [565, 52] on button "Actions" at bounding box center [564, 57] width 18 height 18
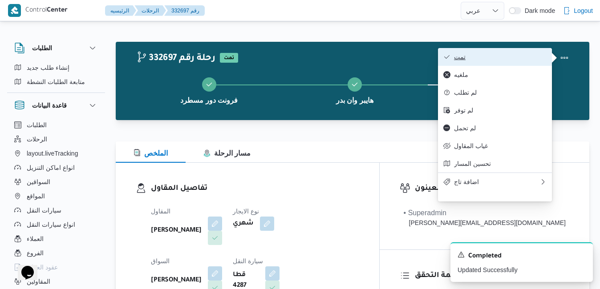
click at [495, 62] on button "تمت" at bounding box center [495, 57] width 114 height 18
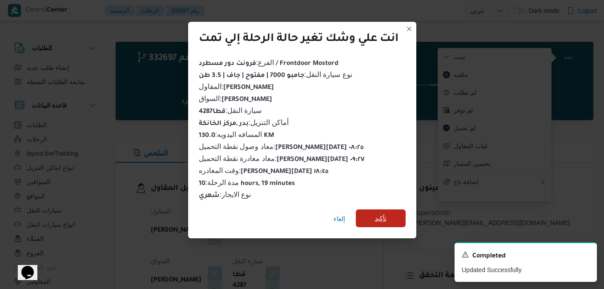
click at [373, 214] on span "تأكيد" at bounding box center [381, 218] width 50 height 18
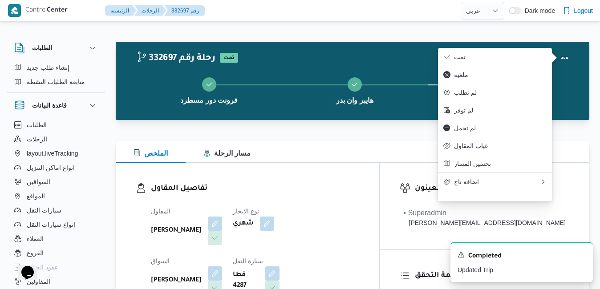
click at [379, 182] on div "تفاصيل المقاول المقاول علي عبدالناصر علي بخيت علي نوع الايجار شهري السواق عمرو …" at bounding box center [247, 265] width 263 height 205
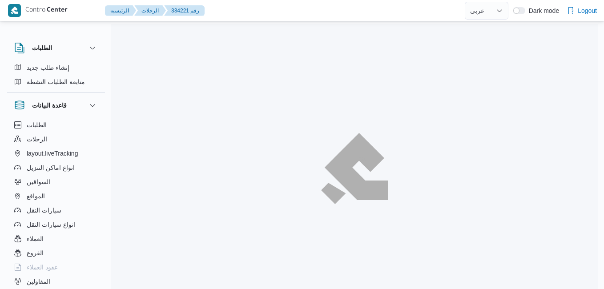
select select "ar"
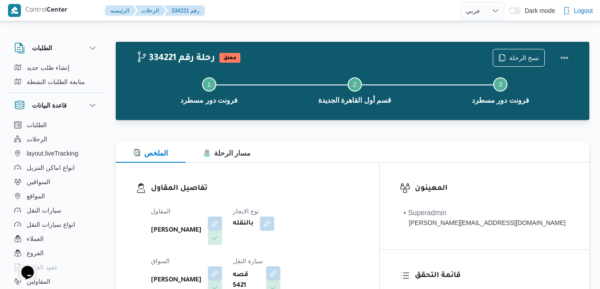
click at [304, 179] on div "تفاصيل المقاول المقاول [PERSON_NAME] نوع الايجار بالنقله السواق عبدالواحد [PERS…" at bounding box center [247, 265] width 263 height 205
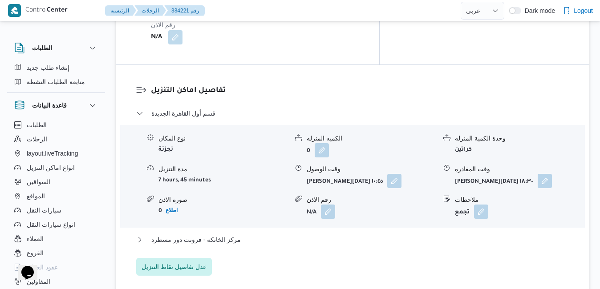
scroll to position [783, 0]
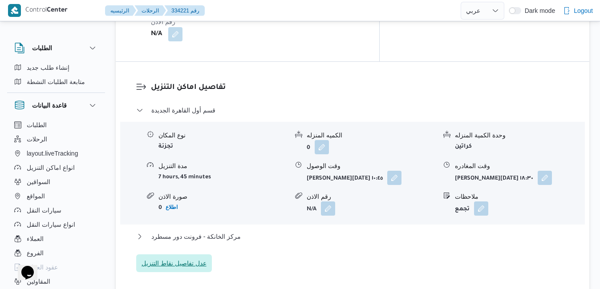
click at [196, 254] on span "عدل تفاصيل نقاط التنزيل" at bounding box center [174, 263] width 76 height 18
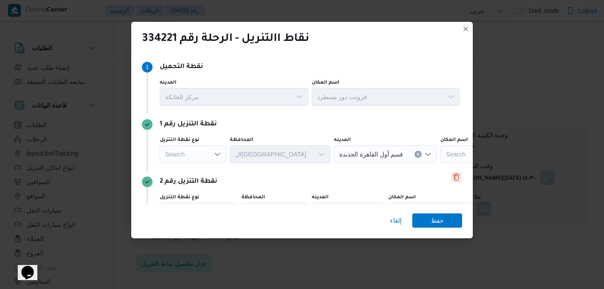
click at [454, 178] on button "Delete" at bounding box center [456, 177] width 11 height 11
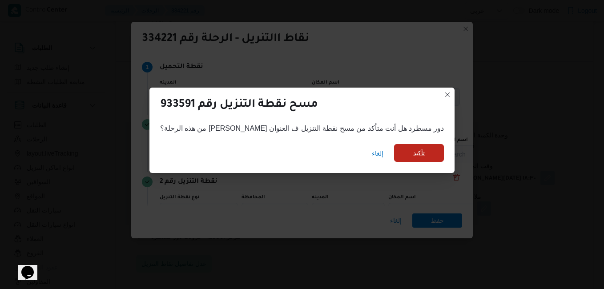
click at [407, 157] on span "تأكيد" at bounding box center [419, 153] width 50 height 18
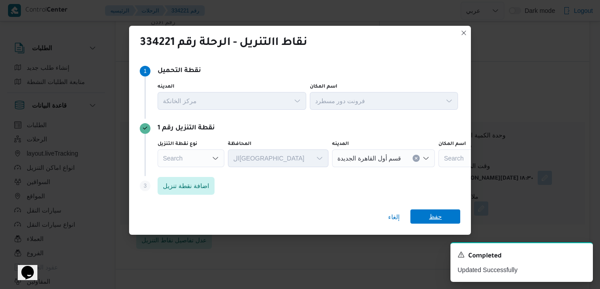
click at [444, 220] on span "حفظ" at bounding box center [435, 216] width 50 height 14
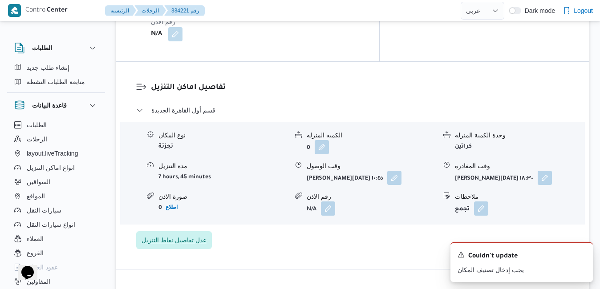
scroll to position [0, 0]
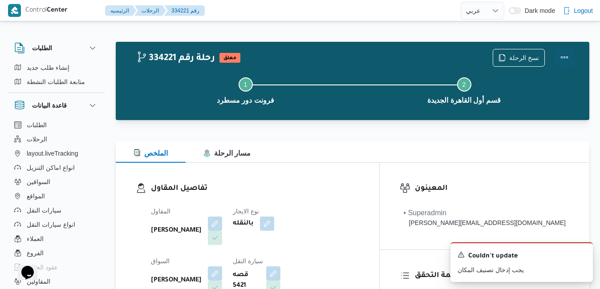
click at [565, 56] on button "Actions" at bounding box center [564, 57] width 18 height 18
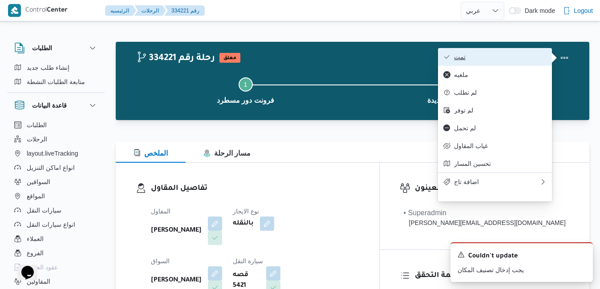
click at [492, 65] on button "تمت" at bounding box center [495, 57] width 114 height 18
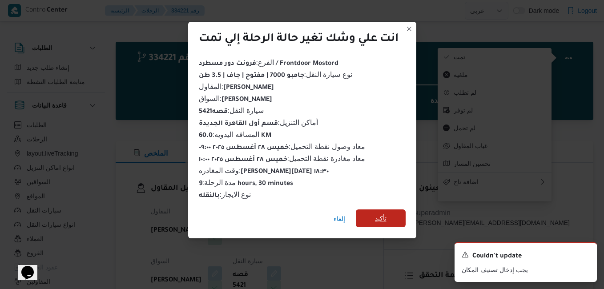
click at [380, 220] on span "تأكيد" at bounding box center [381, 218] width 50 height 18
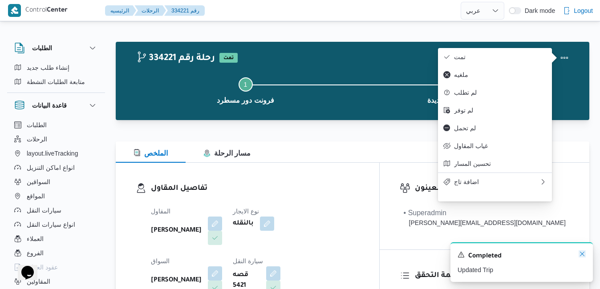
click at [584, 253] on icon "Dismiss toast" at bounding box center [582, 254] width 4 height 4
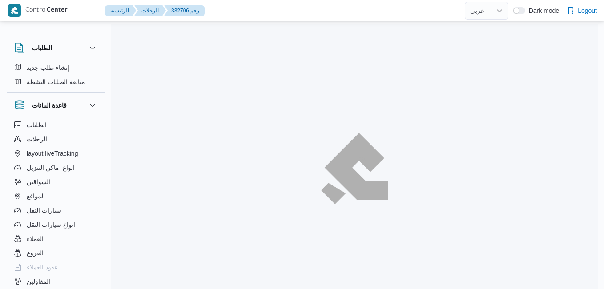
select select "ar"
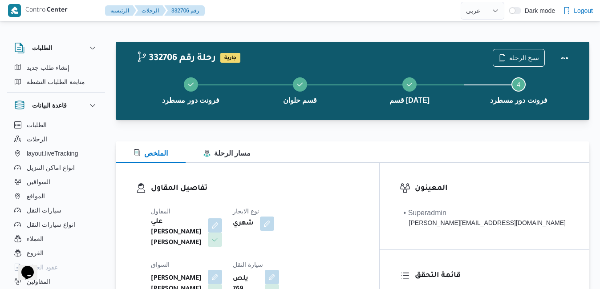
click at [346, 125] on div at bounding box center [352, 125] width 473 height 11
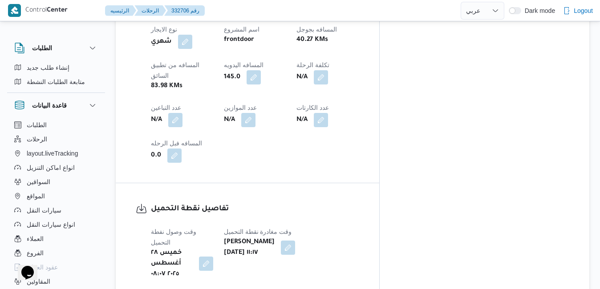
scroll to position [641, 0]
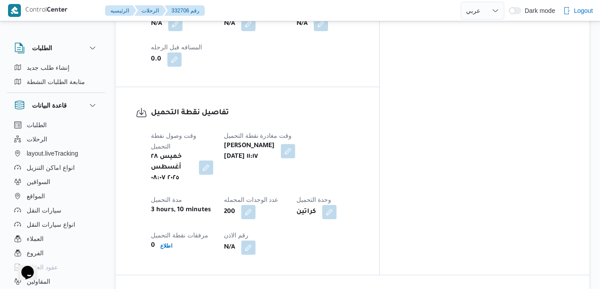
click at [295, 144] on button "button" at bounding box center [288, 151] width 14 height 14
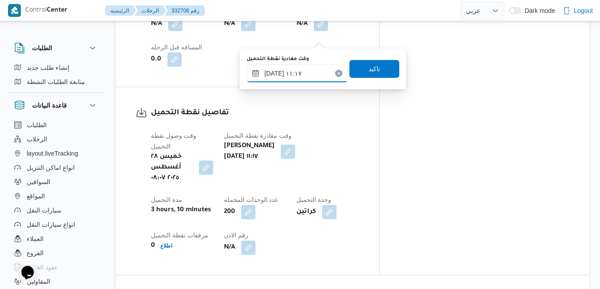
click at [302, 74] on input "[DATE] ١١:١٧" at bounding box center [296, 73] width 101 height 18
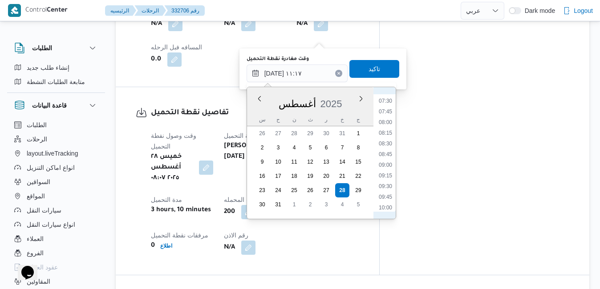
scroll to position [316, 0]
click at [387, 148] on li "08:30" at bounding box center [385, 145] width 20 height 9
type input "[DATE] ٠٨:٣٠"
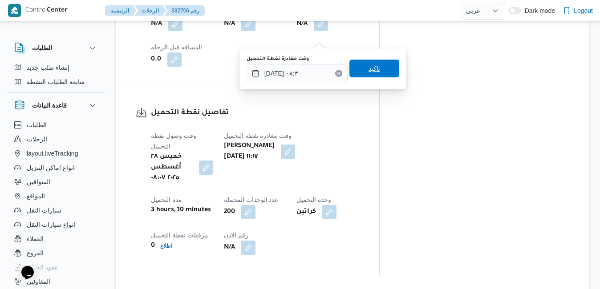
click at [376, 65] on span "تاكيد" at bounding box center [374, 69] width 50 height 18
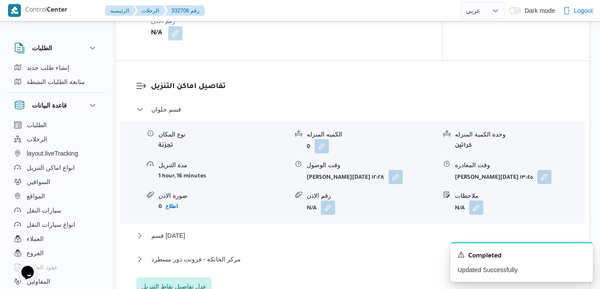
scroll to position [747, 0]
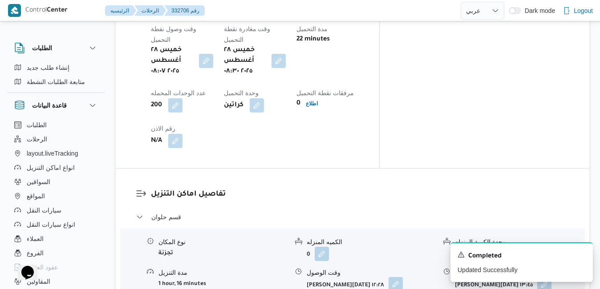
click at [397, 277] on button "button" at bounding box center [395, 284] width 14 height 14
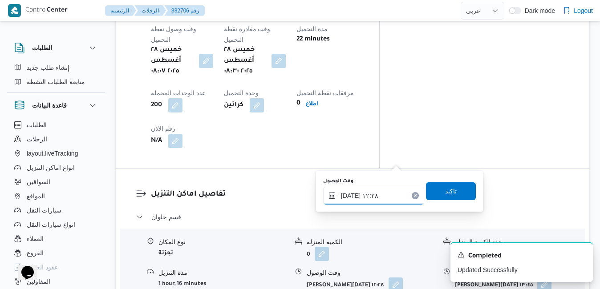
click at [370, 193] on input "[DATE] ١٢:٢٨" at bounding box center [373, 196] width 101 height 18
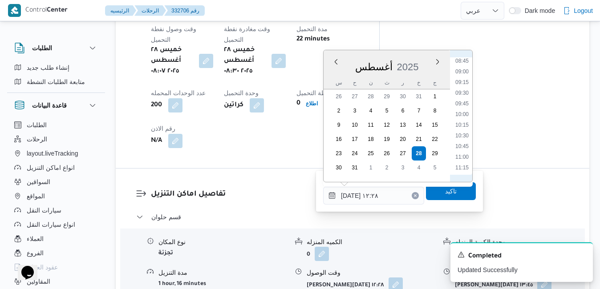
scroll to position [359, 0]
click at [463, 151] on li "10:30" at bounding box center [461, 151] width 20 height 9
type input "[DATE] ١٠:٣٠"
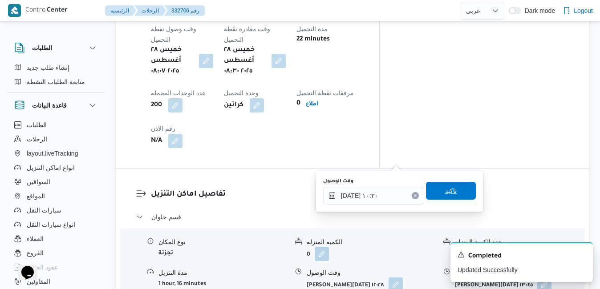
click at [447, 192] on span "تاكيد" at bounding box center [451, 190] width 12 height 11
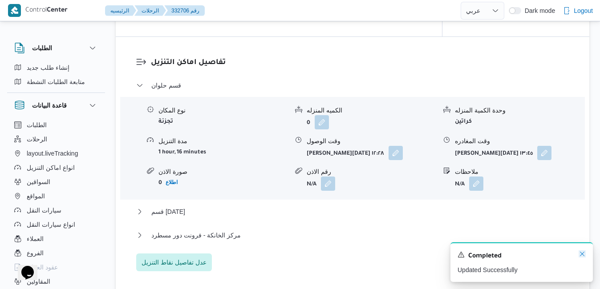
click at [581, 257] on icon "Dismiss toast" at bounding box center [581, 253] width 7 height 7
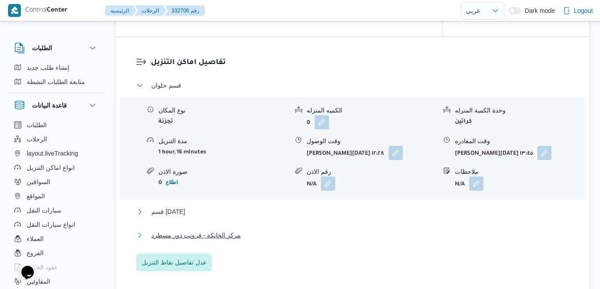
click at [447, 241] on button "مركز الخانكة - فرونت دور مسطرد" at bounding box center [352, 235] width 433 height 11
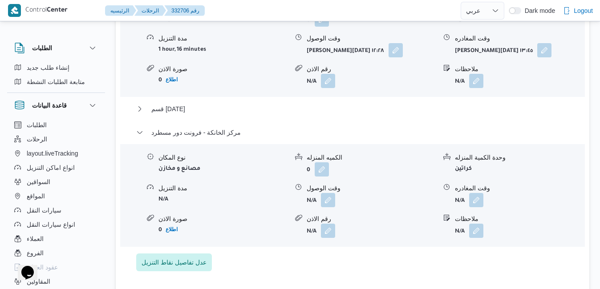
scroll to position [872, 0]
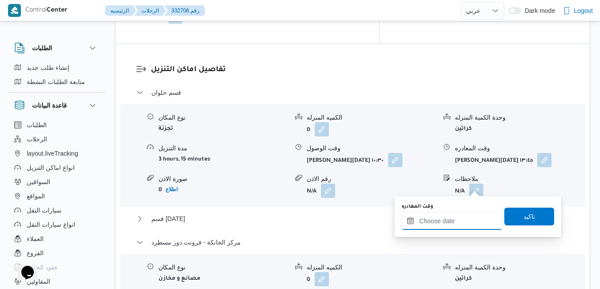
click at [444, 223] on input "وقت المغادره" at bounding box center [451, 221] width 101 height 18
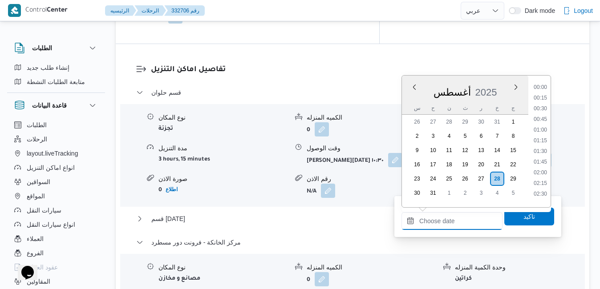
scroll to position [793, 0]
click at [502, 87] on div "أغسطس 2025" at bounding box center [465, 90] width 126 height 23
click at [541, 105] on li "19:00" at bounding box center [540, 105] width 20 height 9
type input "[DATE] ١٩:٠٠"
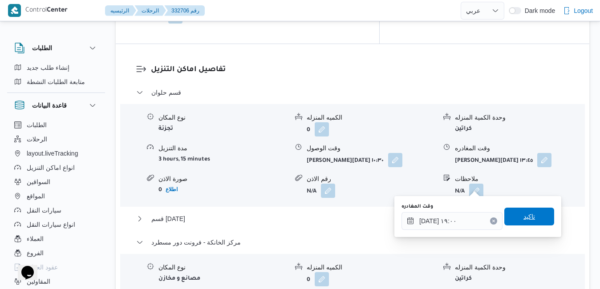
click at [523, 216] on span "تاكيد" at bounding box center [529, 216] width 12 height 11
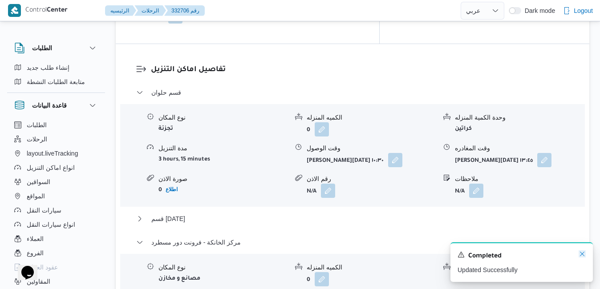
click at [583, 253] on icon "Dismiss toast" at bounding box center [581, 253] width 7 height 7
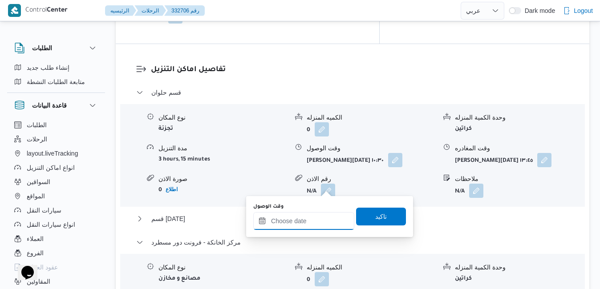
click at [306, 220] on input "وقت الوصول" at bounding box center [303, 221] width 101 height 18
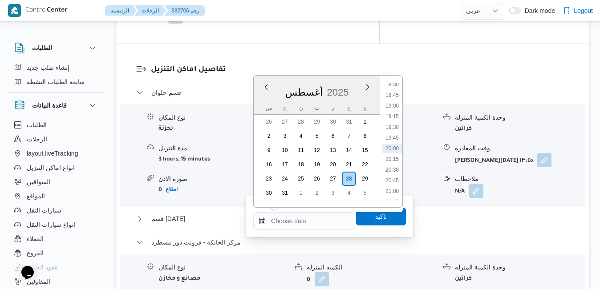
click at [354, 85] on div "أغسطس 2025" at bounding box center [317, 90] width 126 height 23
click at [395, 95] on li "18:45" at bounding box center [392, 95] width 20 height 9
type input "[DATE] ١٨:٤٥"
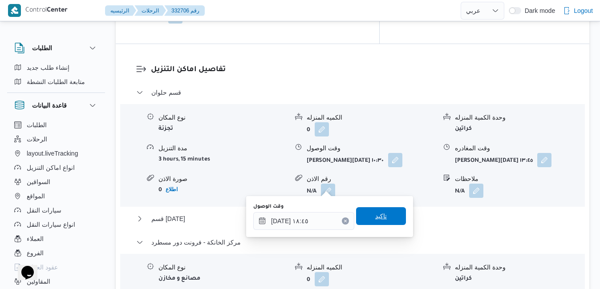
click at [375, 220] on span "تاكيد" at bounding box center [381, 216] width 12 height 11
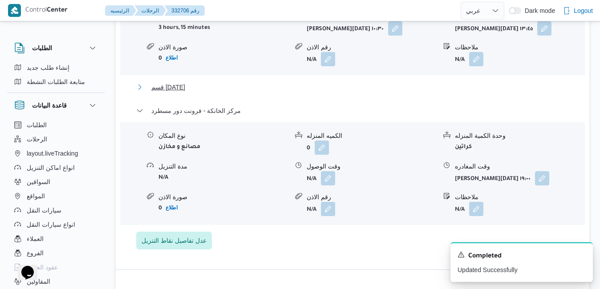
click at [333, 91] on button "قسم [DATE]" at bounding box center [352, 87] width 433 height 11
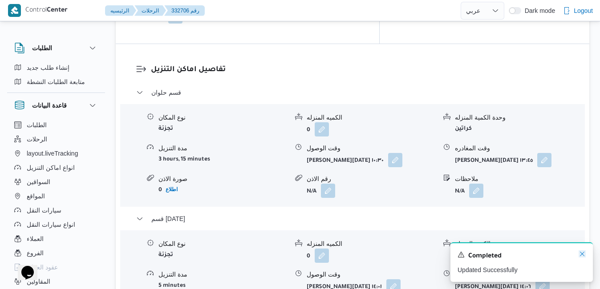
click at [583, 256] on icon "Dismiss toast" at bounding box center [581, 253] width 7 height 7
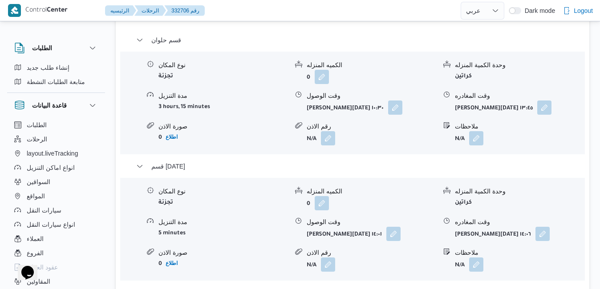
scroll to position [907, 0]
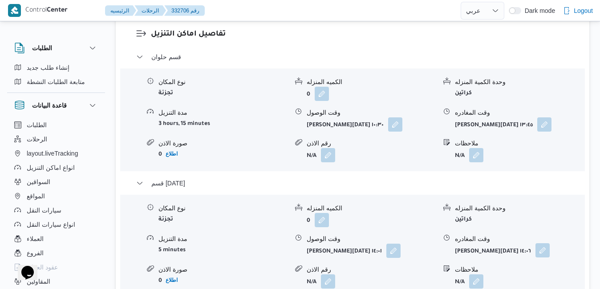
click at [544, 243] on button "button" at bounding box center [542, 250] width 14 height 14
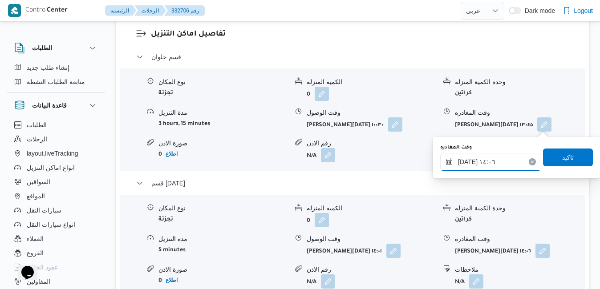
click at [502, 165] on input "[DATE] ١٤:٠٦" at bounding box center [490, 162] width 101 height 18
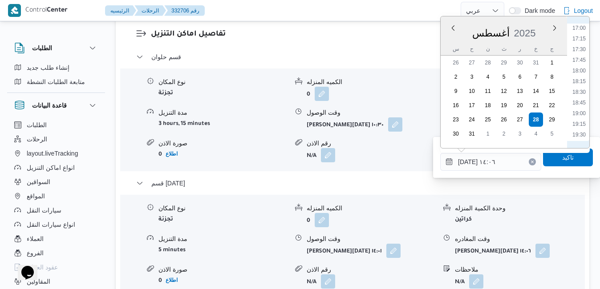
scroll to position [742, 0]
click at [582, 49] on ul "00:00 00:15 00:30 00:45 01:00 01:15 01:30 01:45 02:00 02:15 02:30 02:45 03:00 0…" at bounding box center [578, 82] width 20 height 117
drag, startPoint x: 582, startPoint y: 49, endPoint x: 582, endPoint y: 44, distance: 5.3
click at [582, 44] on li "17:45" at bounding box center [578, 44] width 20 height 9
type input "[DATE] ١٧:٤٥"
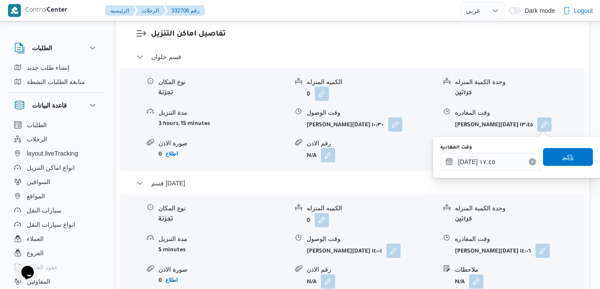
click at [562, 156] on span "تاكيد" at bounding box center [568, 157] width 12 height 11
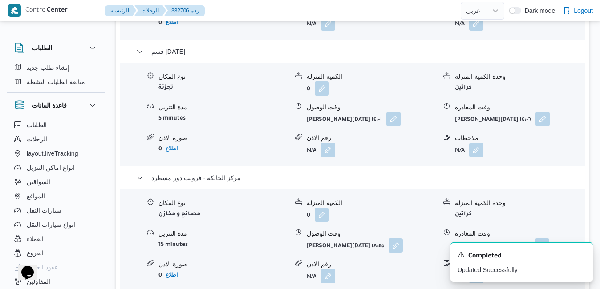
scroll to position [655, 0]
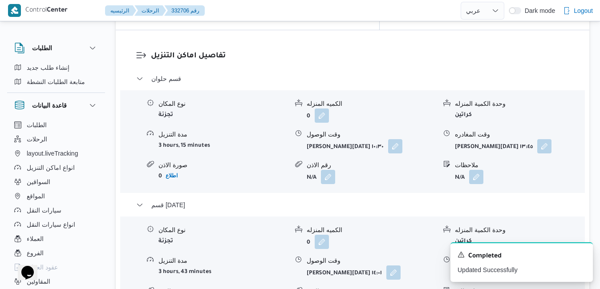
scroll to position [886, 0]
click at [396, 265] on button "button" at bounding box center [393, 272] width 14 height 14
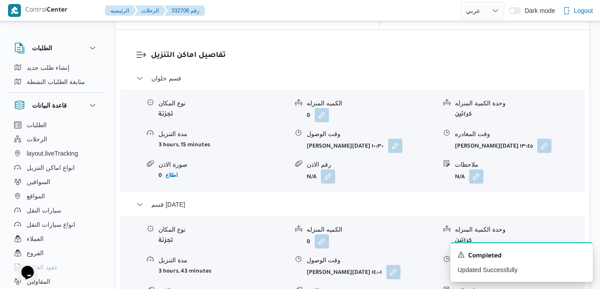
scroll to position [0, 0]
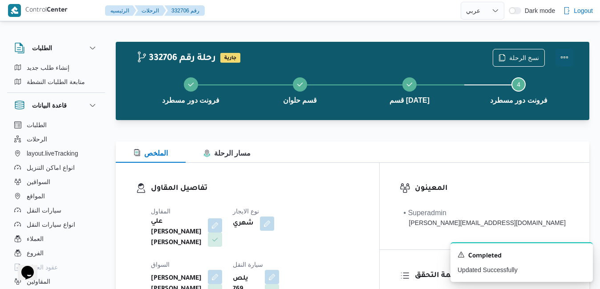
click at [564, 57] on button "Actions" at bounding box center [564, 57] width 18 height 18
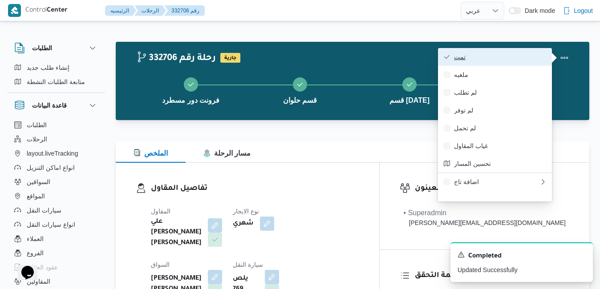
click at [482, 60] on span "تمت" at bounding box center [500, 56] width 93 height 7
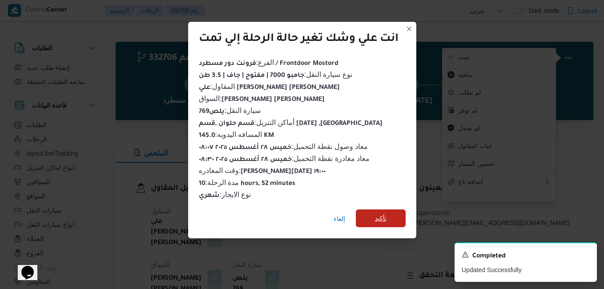
click at [375, 212] on span "تأكيد" at bounding box center [381, 218] width 50 height 18
